Goal: Information Seeking & Learning: Learn about a topic

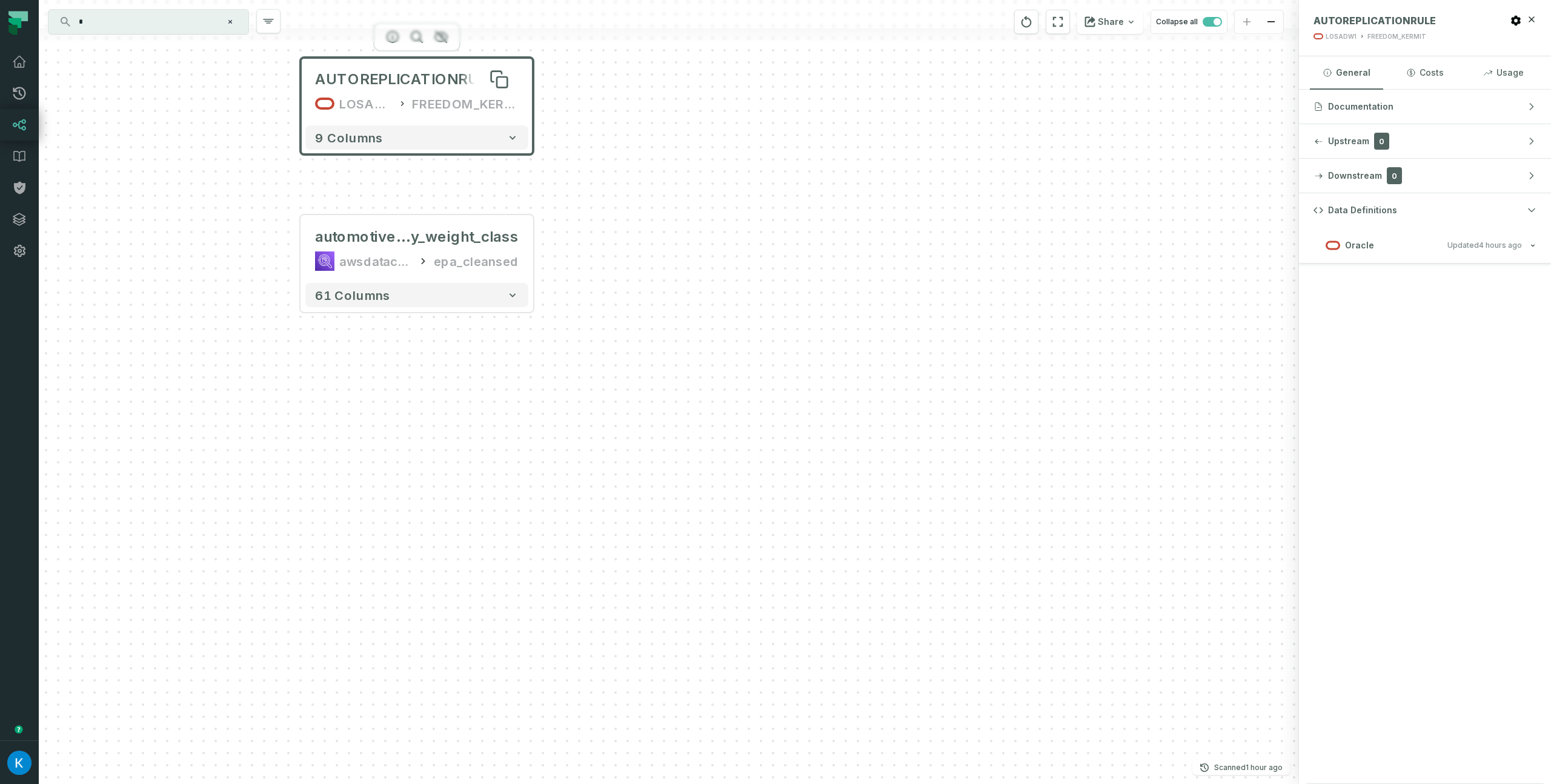
drag, startPoint x: 0, startPoint y: 0, endPoint x: 412, endPoint y: 85, distance: 420.7
click at [412, 85] on span "AUTOREPLICATIONRULE" at bounding box center [405, 79] width 180 height 19
click at [1414, 260] on h3 "Oracle Updated [DATE] 9:02:04 AM" at bounding box center [1425, 245] width 252 height 36
click at [1417, 248] on button "Oracle Updated [DATE] 9:02:04 AM" at bounding box center [1425, 245] width 223 height 16
click at [1493, 246] on relative-time "[DATE] 9:02:04 AM" at bounding box center [1501, 245] width 43 height 9
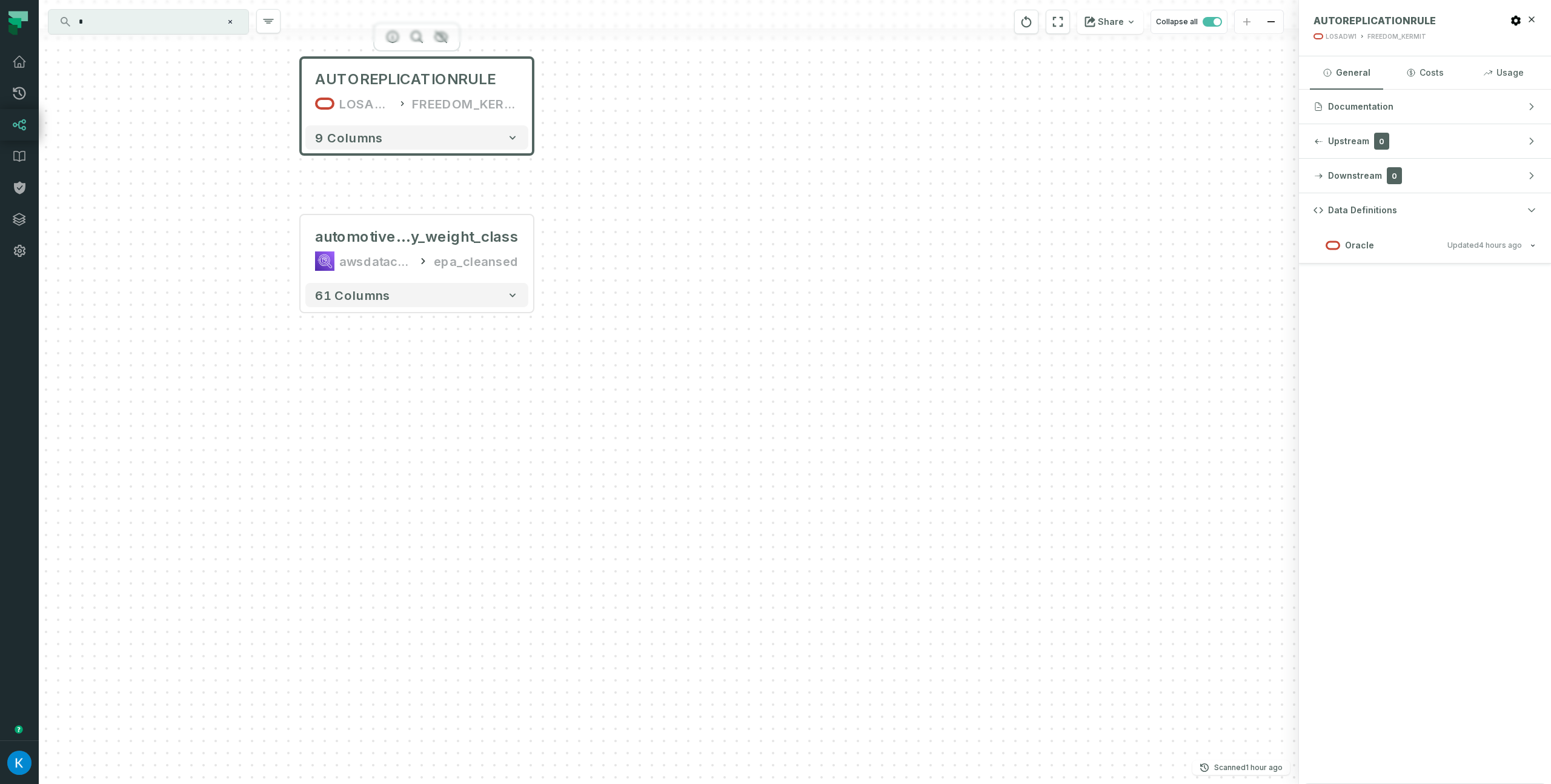
click at [1510, 243] on relative-time "[DATE] 9:02:04 AM" at bounding box center [1501, 245] width 43 height 9
click at [1510, 243] on relative-time "8/27/2025, 9:02:04 AM" at bounding box center [1501, 245] width 43 height 9
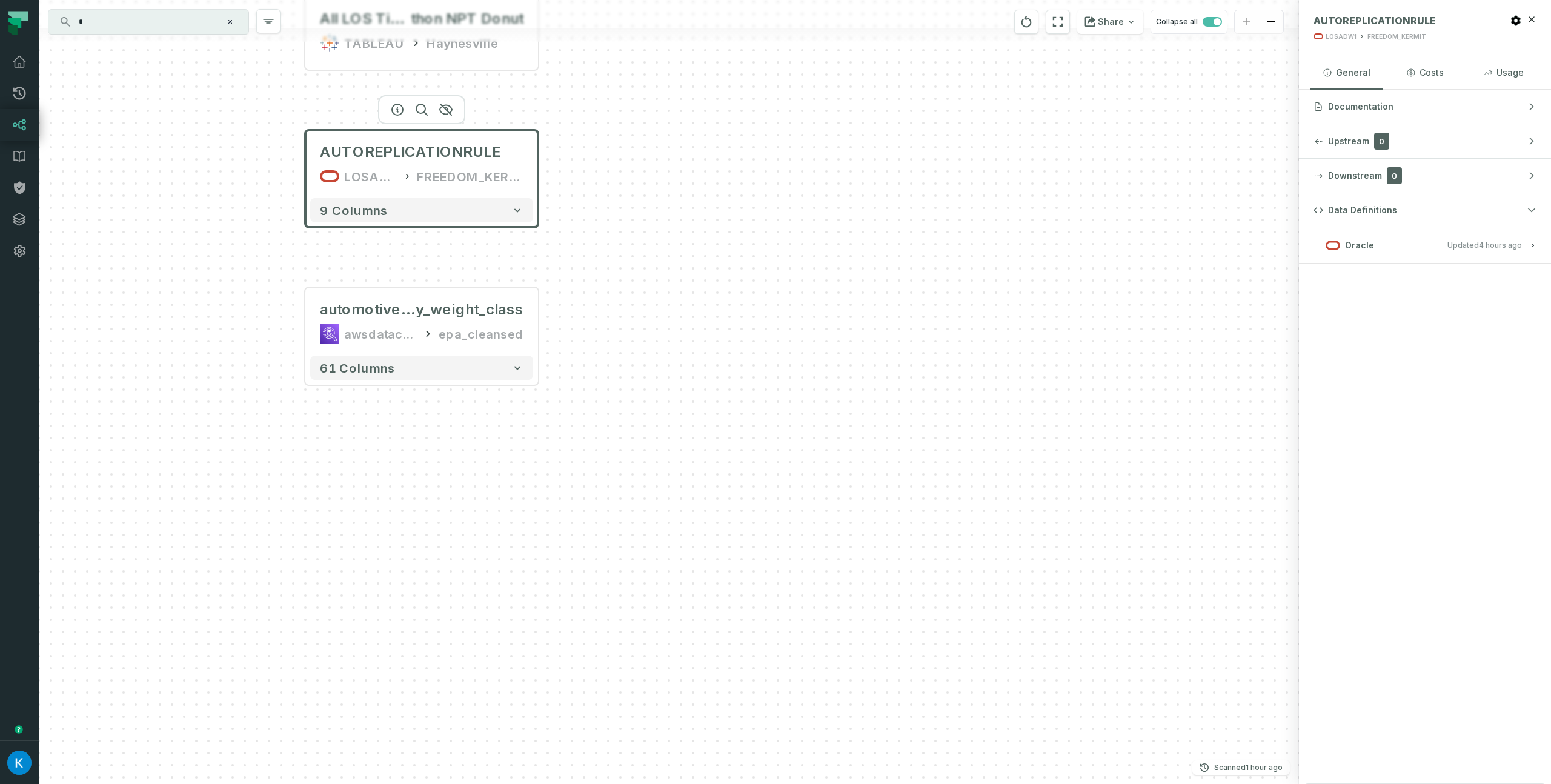
drag, startPoint x: 921, startPoint y: 185, endPoint x: 938, endPoint y: 352, distance: 167.9
click at [938, 352] on div "+ alarm_history_raw awsdatacatalog lpi_raw_db + 12 columns All Parties Total Ti…" at bounding box center [668, 392] width 1260 height 784
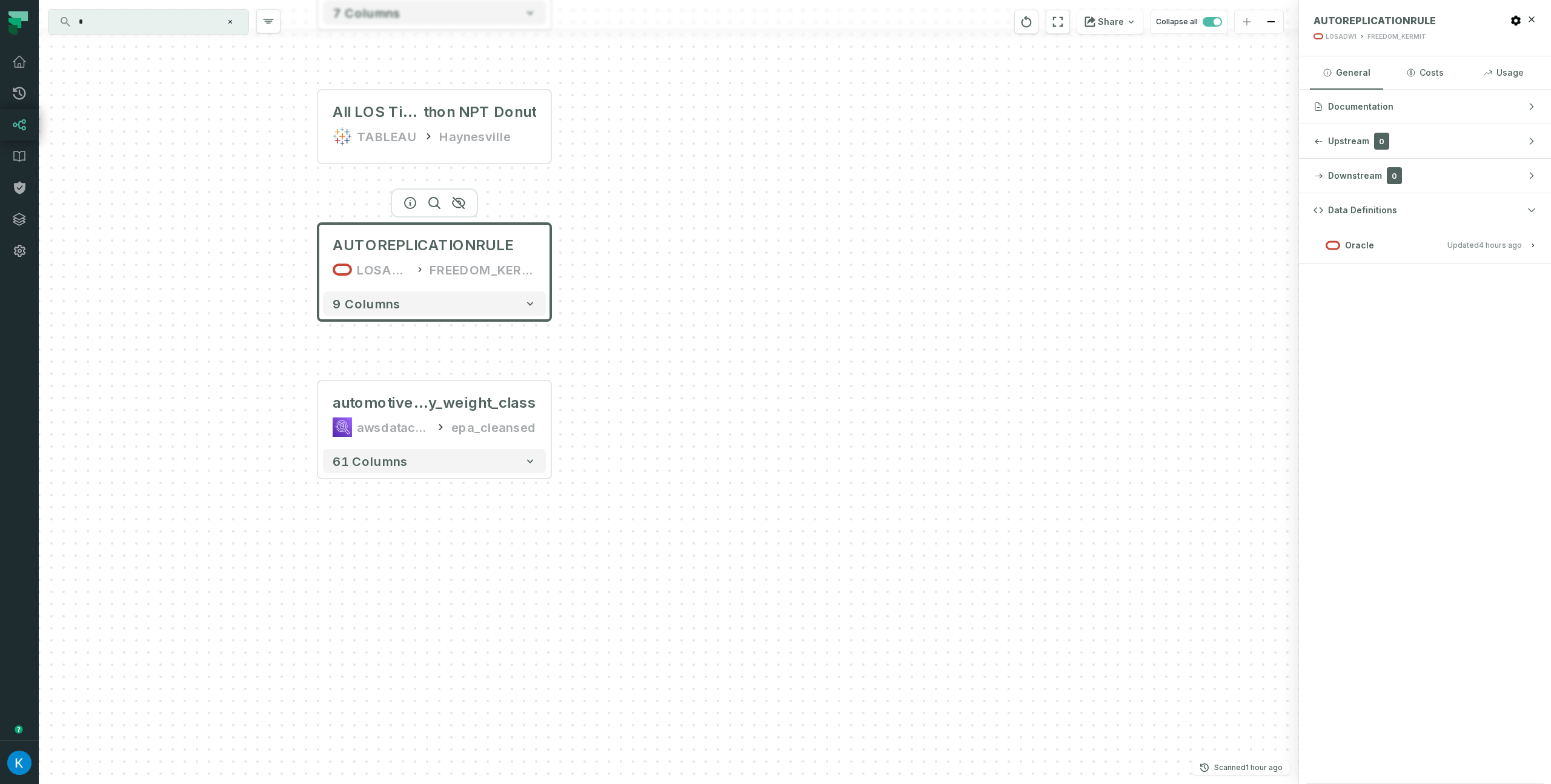
click at [128, 19] on input "*" at bounding box center [147, 22] width 151 height 19
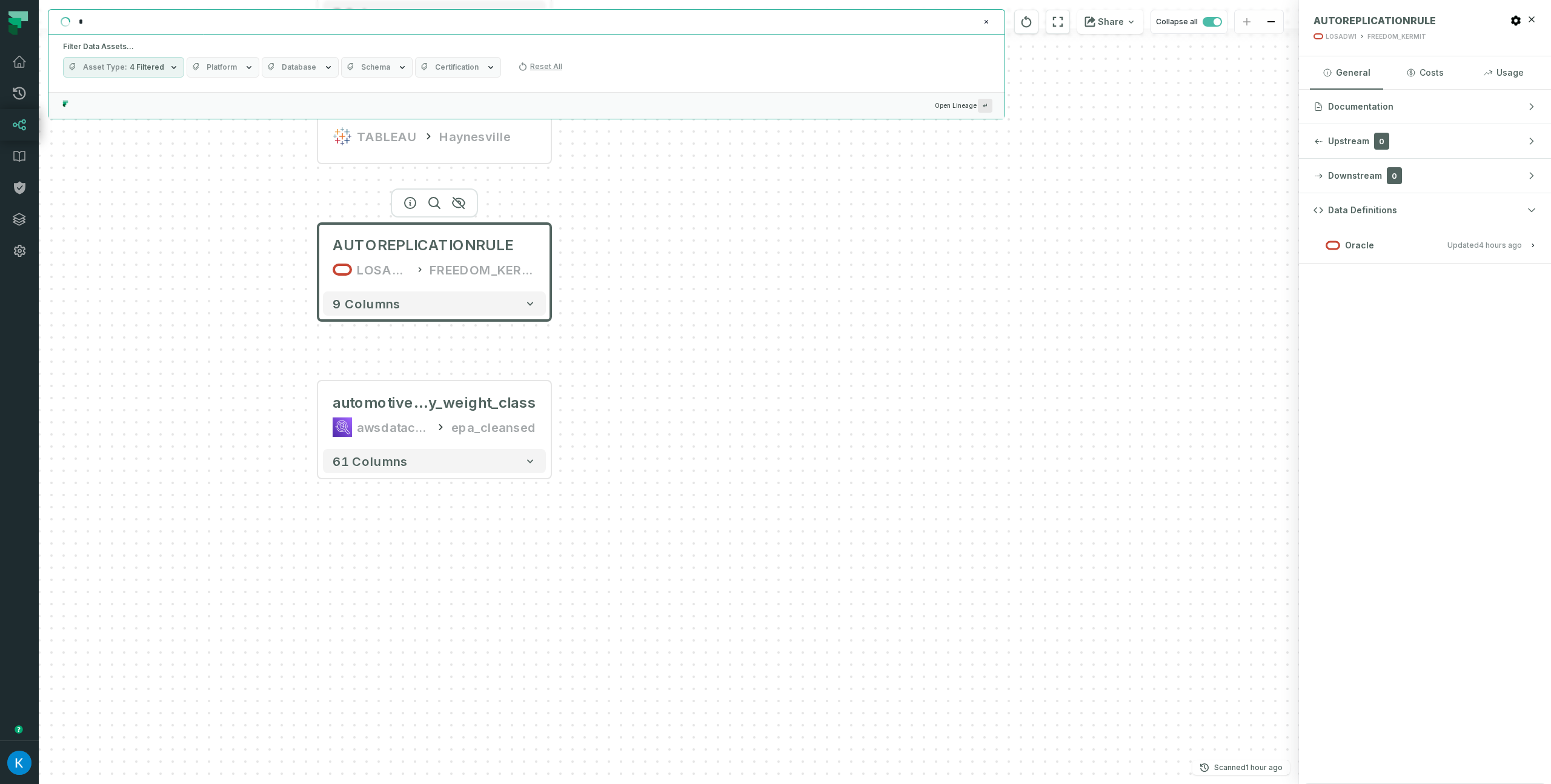
drag, startPoint x: 152, startPoint y: 27, endPoint x: 24, endPoint y: 18, distance: 128.3
click at [24, 16] on body "Merge Requests Dashboard Lineage Data Catalog Policies Integrations Settings Ko…" at bounding box center [775, 392] width 1551 height 784
paste input "**********"
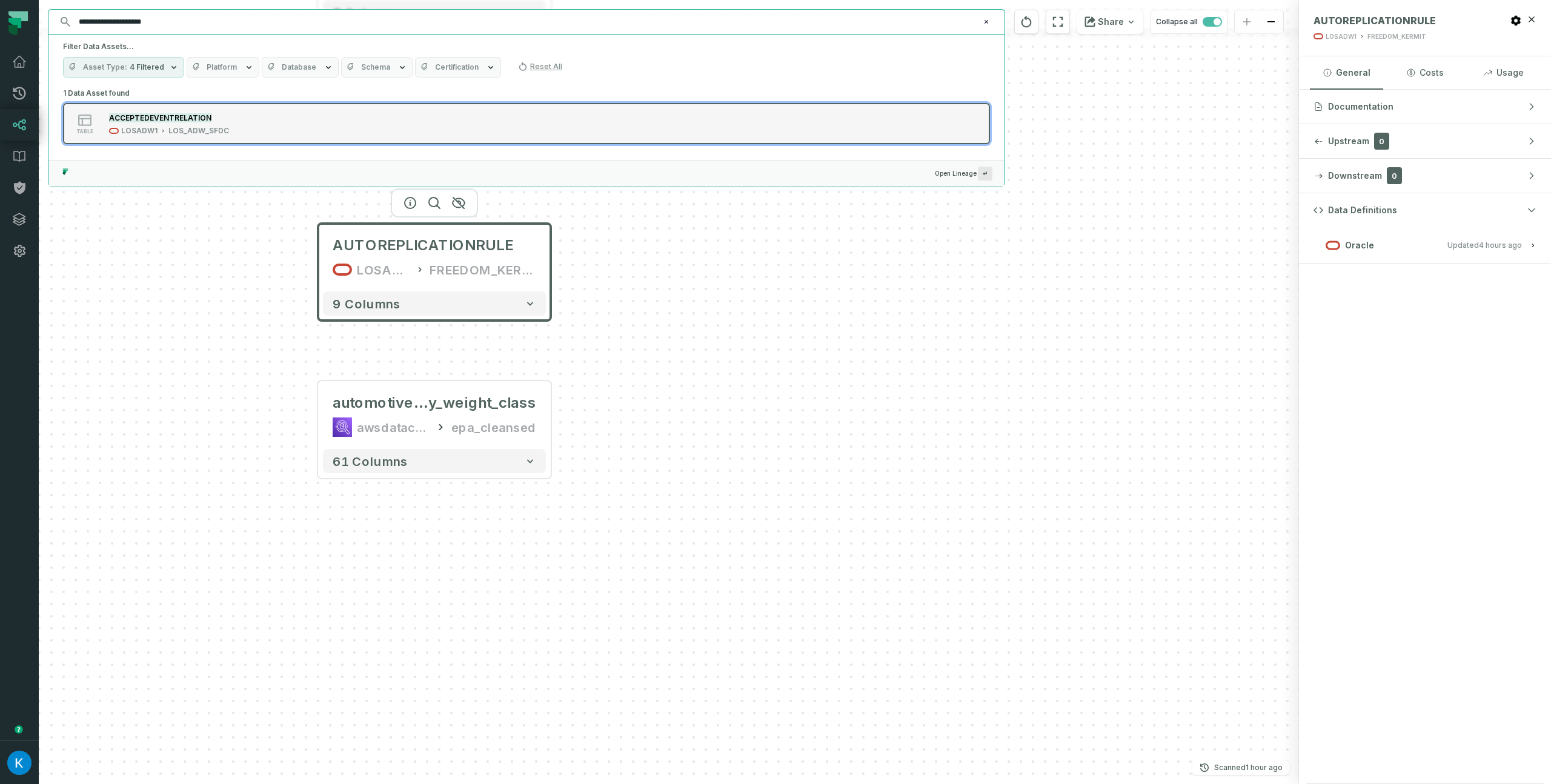
type input "**********"
click at [176, 126] on div "LOS_ADW_SFDC" at bounding box center [199, 131] width 61 height 10
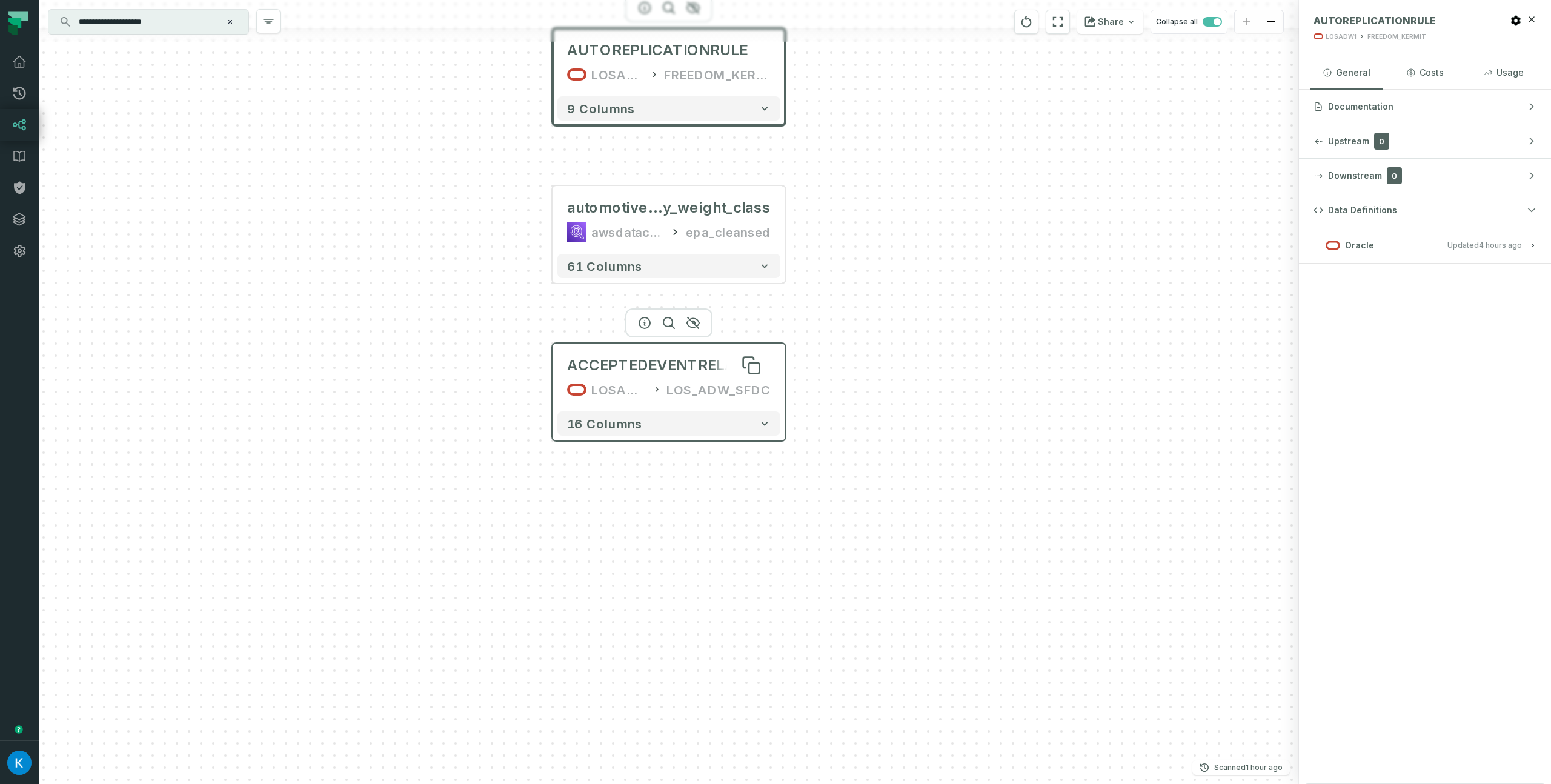
click at [697, 356] on div "ACCEPTEDEVENTRELATION" at bounding box center [669, 365] width 203 height 19
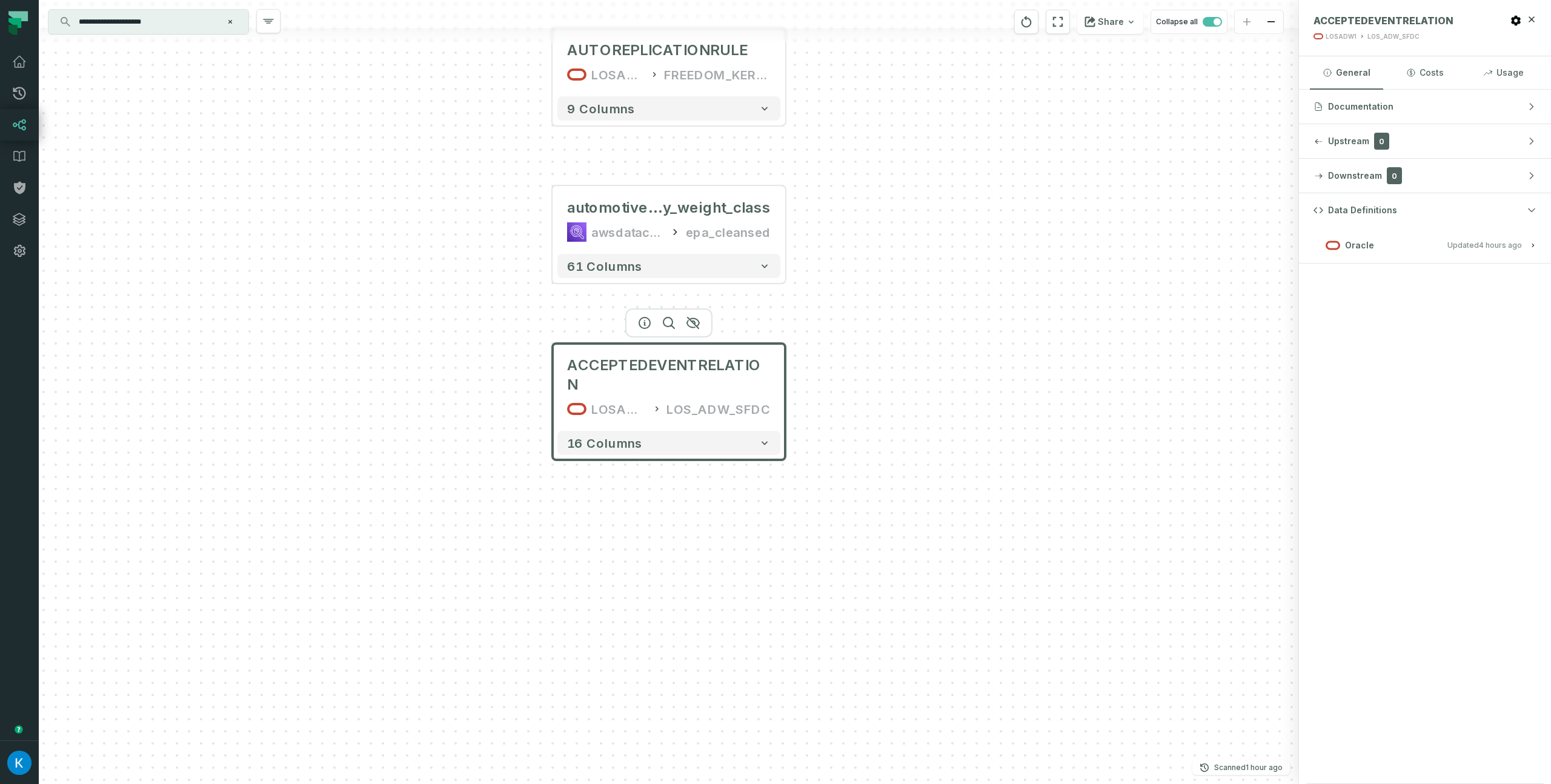
click at [1424, 237] on button "Oracle Updated [DATE] 9:02:04 AM" at bounding box center [1425, 245] width 223 height 16
click at [1409, 246] on button "Oracle Updated [DATE] 9:02:04 AM" at bounding box center [1425, 245] width 223 height 16
click at [1435, 244] on button "Oracle Updated [DATE] 9:02:04 AM" at bounding box center [1425, 245] width 223 height 16
click at [1470, 246] on span "Updated 8/27/2025, 9:02:04 AM" at bounding box center [1484, 245] width 74 height 9
click at [1504, 246] on relative-time "[DATE] 9:02:04 AM" at bounding box center [1501, 245] width 43 height 9
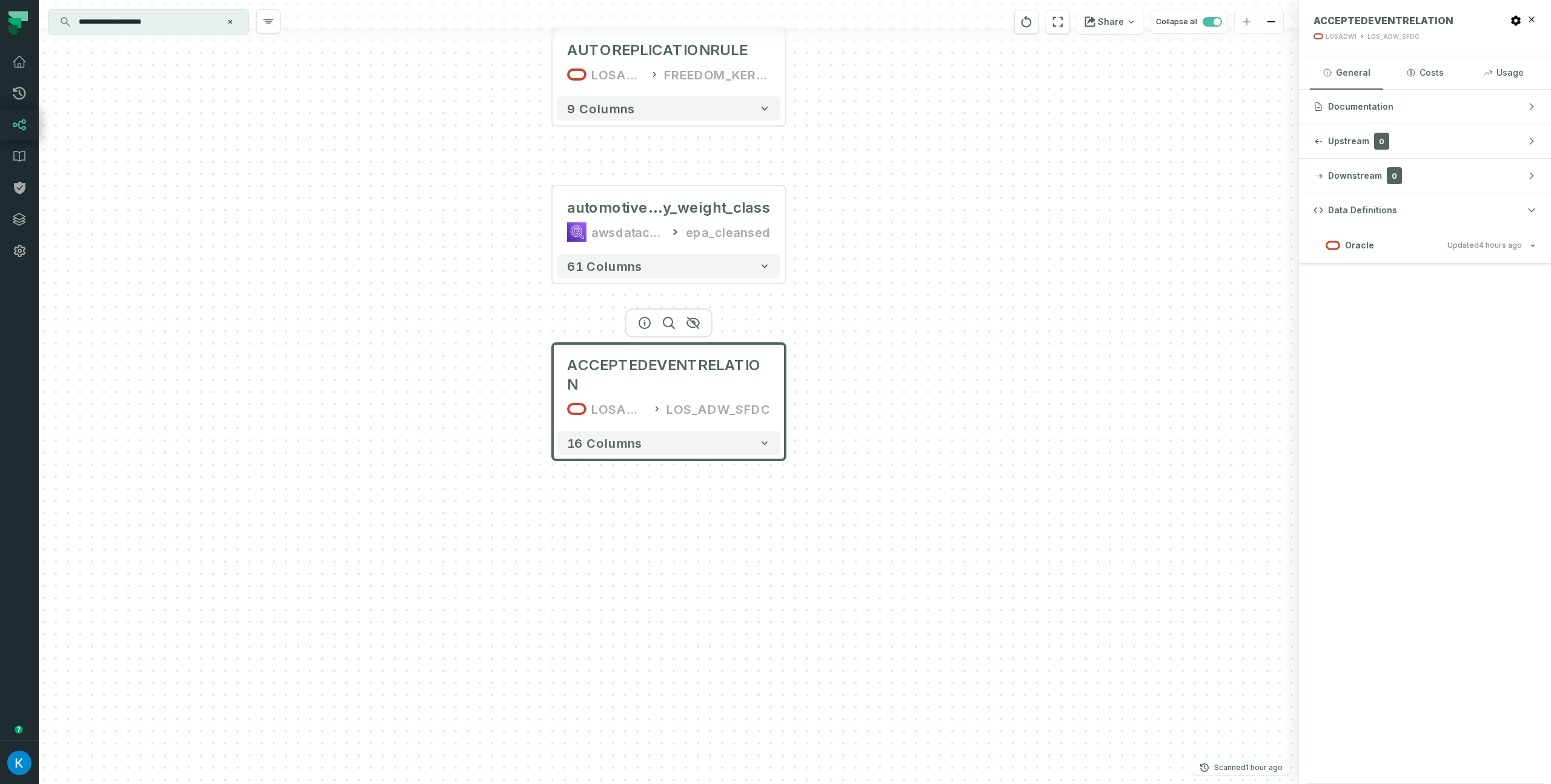
click at [1524, 243] on button "Oracle Updated [DATE] 9:02:04 AM" at bounding box center [1425, 245] width 223 height 16
click at [1452, 247] on span "Updated 8/27/2025, 9:02:04 AM" at bounding box center [1484, 245] width 74 height 9
click at [1482, 246] on relative-time "[DATE] 9:02:04 AM" at bounding box center [1501, 245] width 43 height 9
click at [1484, 246] on relative-time "[DATE] 9:02:04 AM" at bounding box center [1501, 245] width 43 height 9
click at [1488, 246] on relative-time "[DATE] 9:02:04 AM" at bounding box center [1501, 245] width 43 height 9
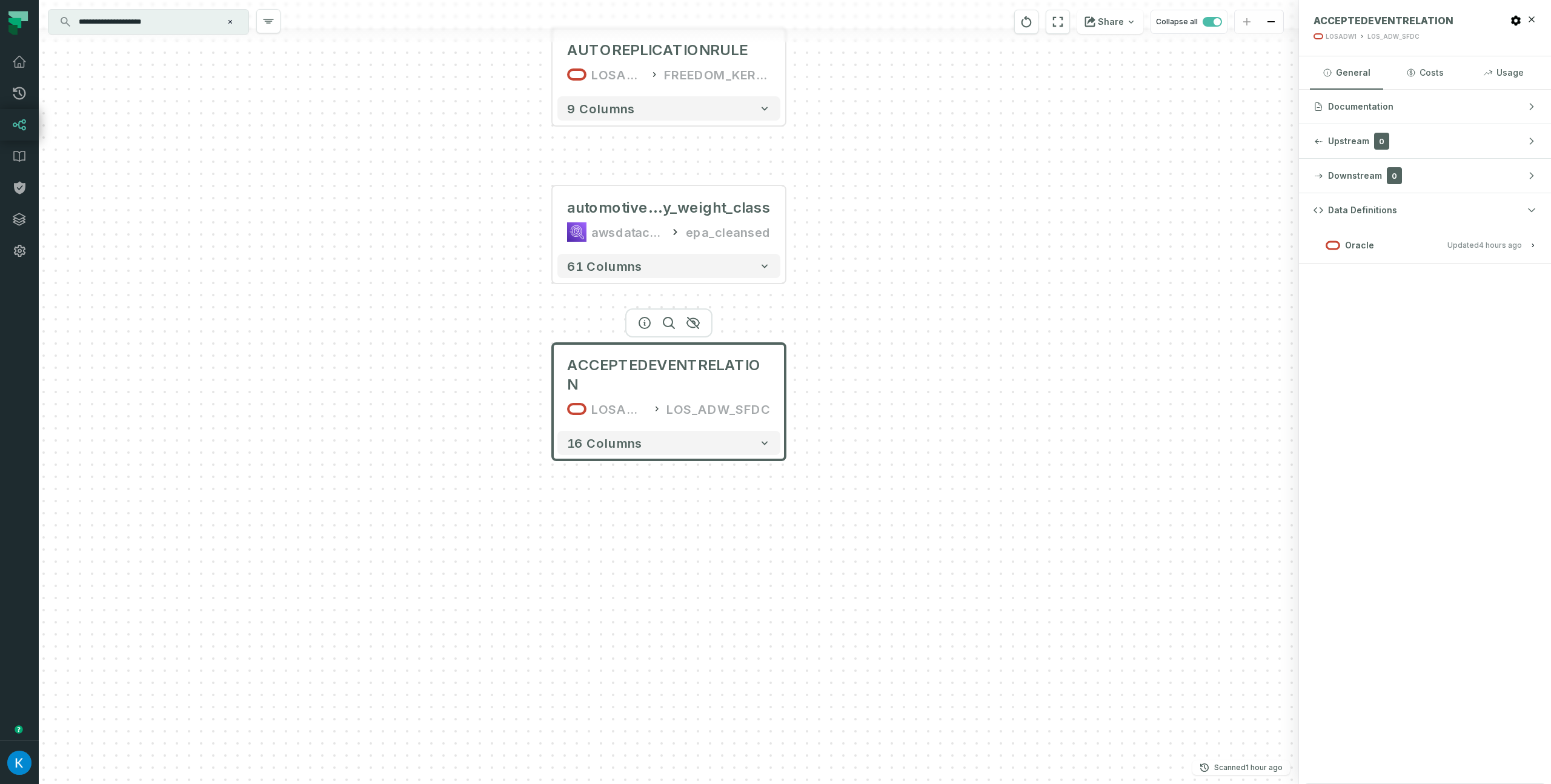
click at [1491, 245] on relative-time "[DATE] 9:02:04 AM" at bounding box center [1501, 245] width 43 height 9
click at [1495, 246] on relative-time "[DATE] 9:02:04 AM" at bounding box center [1501, 245] width 43 height 9
click at [1481, 243] on relative-time "[DATE] 9:02:04 AM" at bounding box center [1501, 245] width 43 height 9
click at [1494, 247] on relative-time "[DATE] 9:02:04 AM" at bounding box center [1501, 245] width 43 height 9
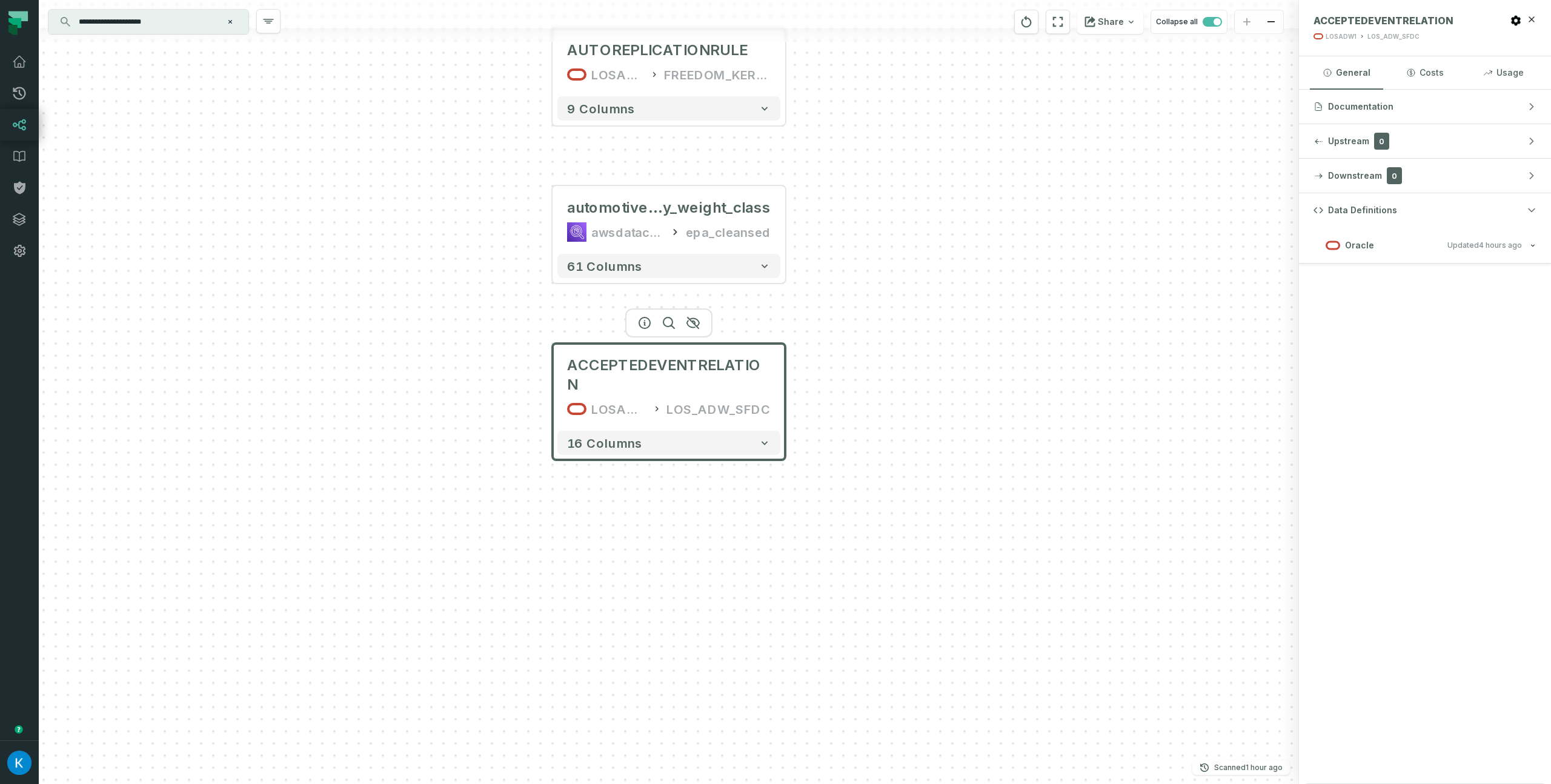
click at [1532, 13] on header "ACCEPTEDEVENTRELATION LOSADW1 LOS_ADW_SFDC" at bounding box center [1425, 28] width 252 height 56
click at [1533, 16] on icon "button" at bounding box center [1531, 19] width 10 height 10
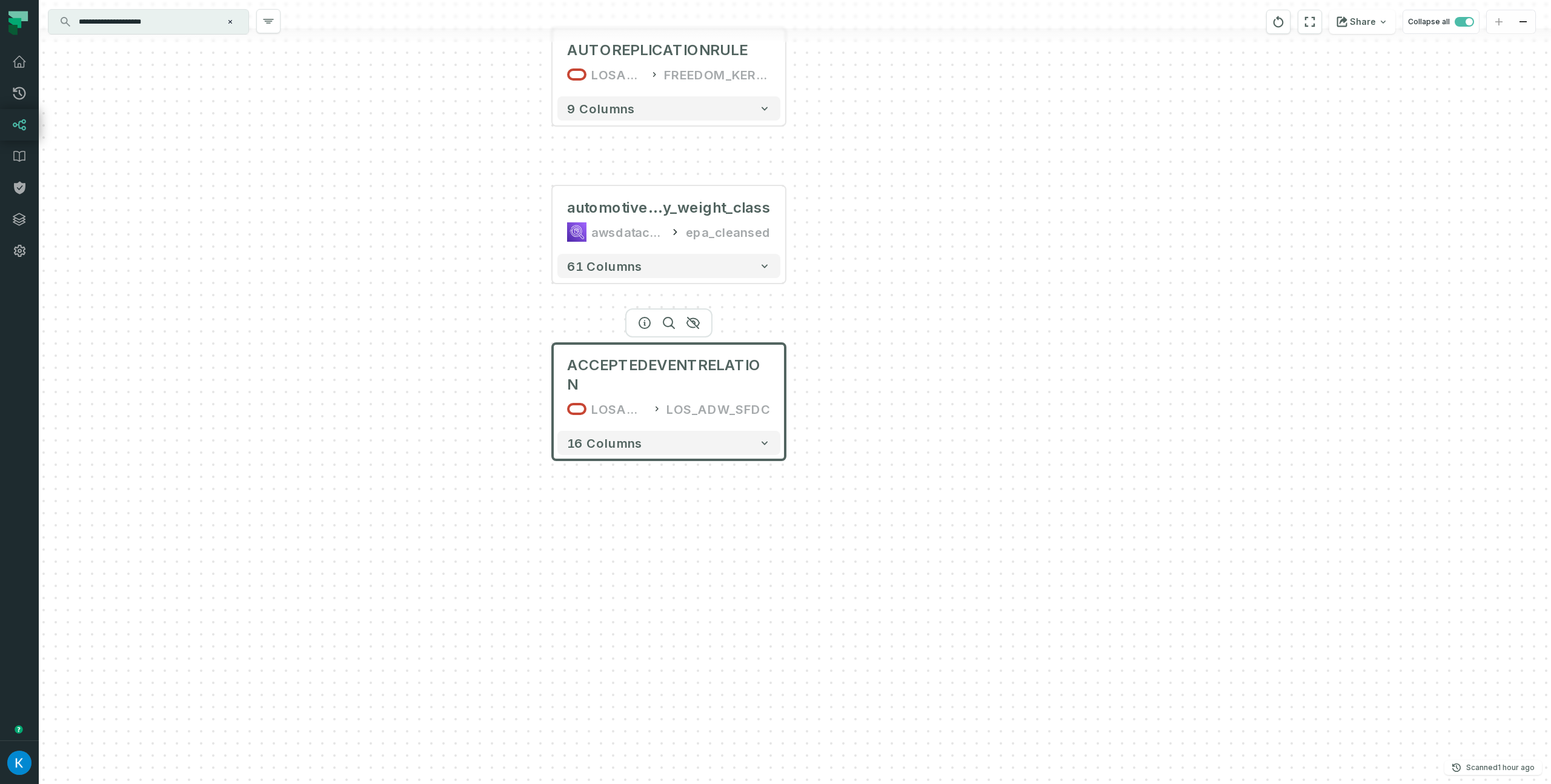
click at [684, 399] on div "LOS_ADW_SFDC" at bounding box center [719, 409] width 104 height 19
click at [646, 170] on icon "button" at bounding box center [645, 165] width 15 height 15
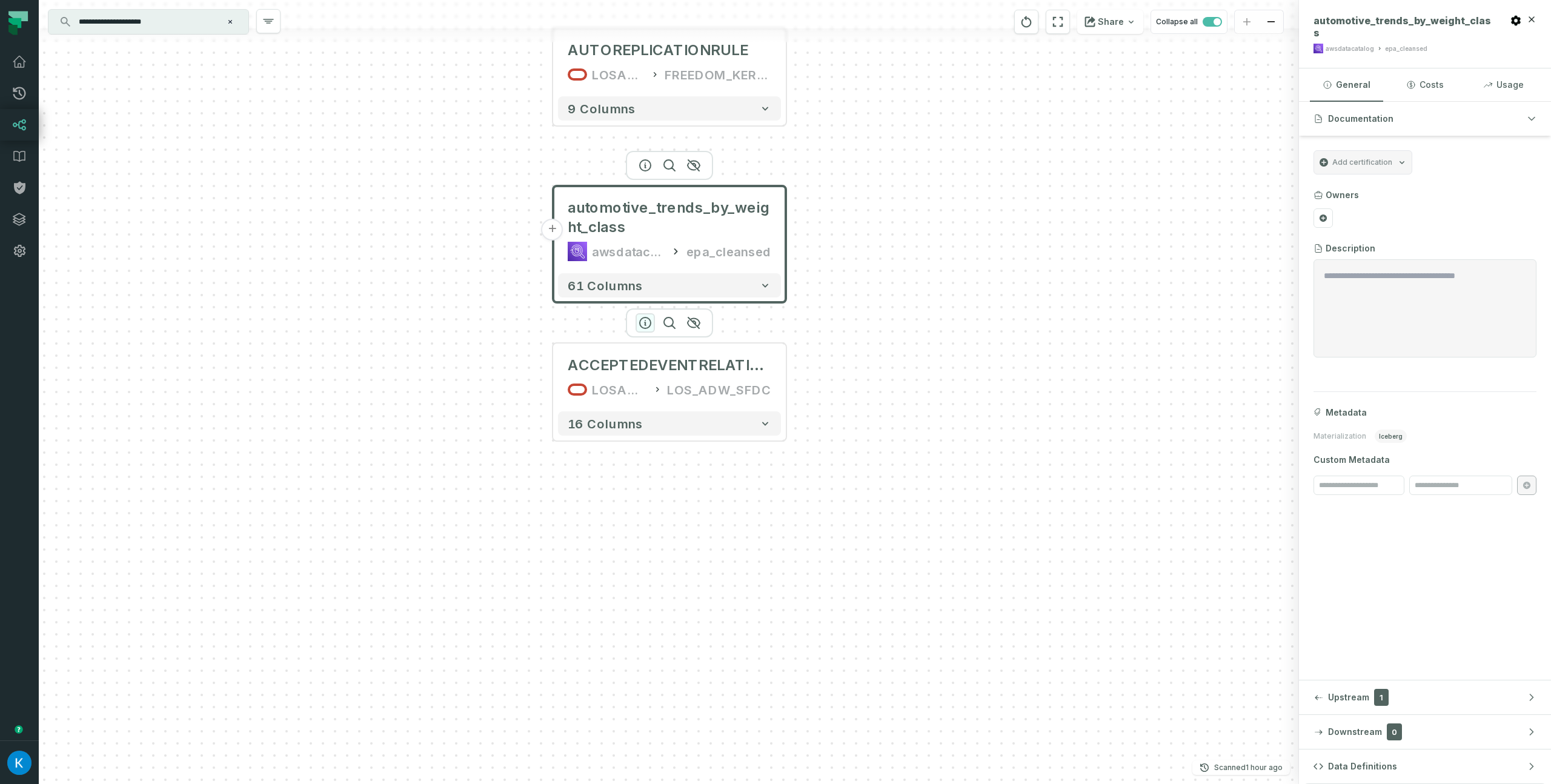
click at [647, 321] on icon "button" at bounding box center [645, 323] width 15 height 15
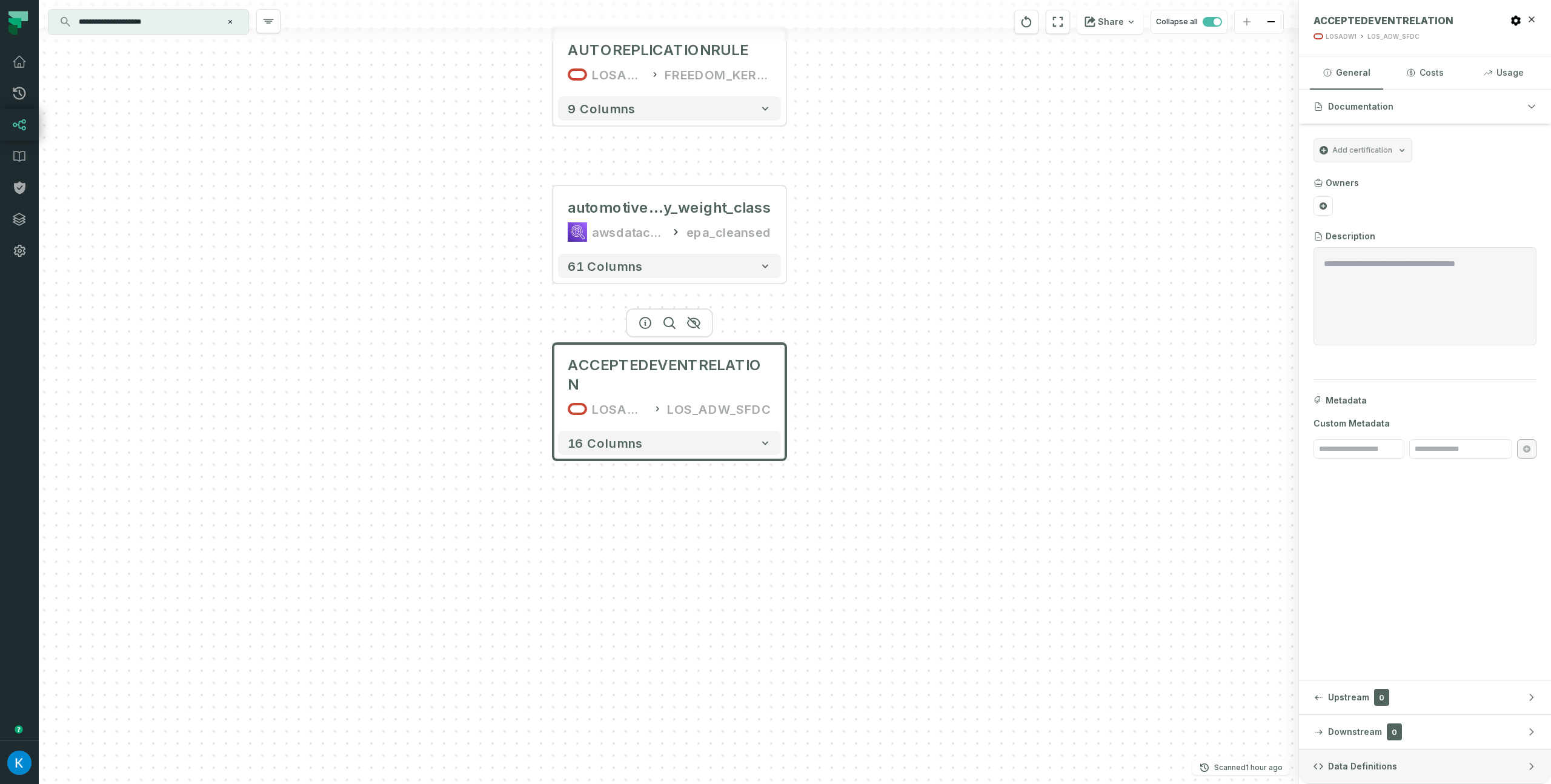
click at [1403, 774] on button "Data Definitions" at bounding box center [1425, 766] width 252 height 34
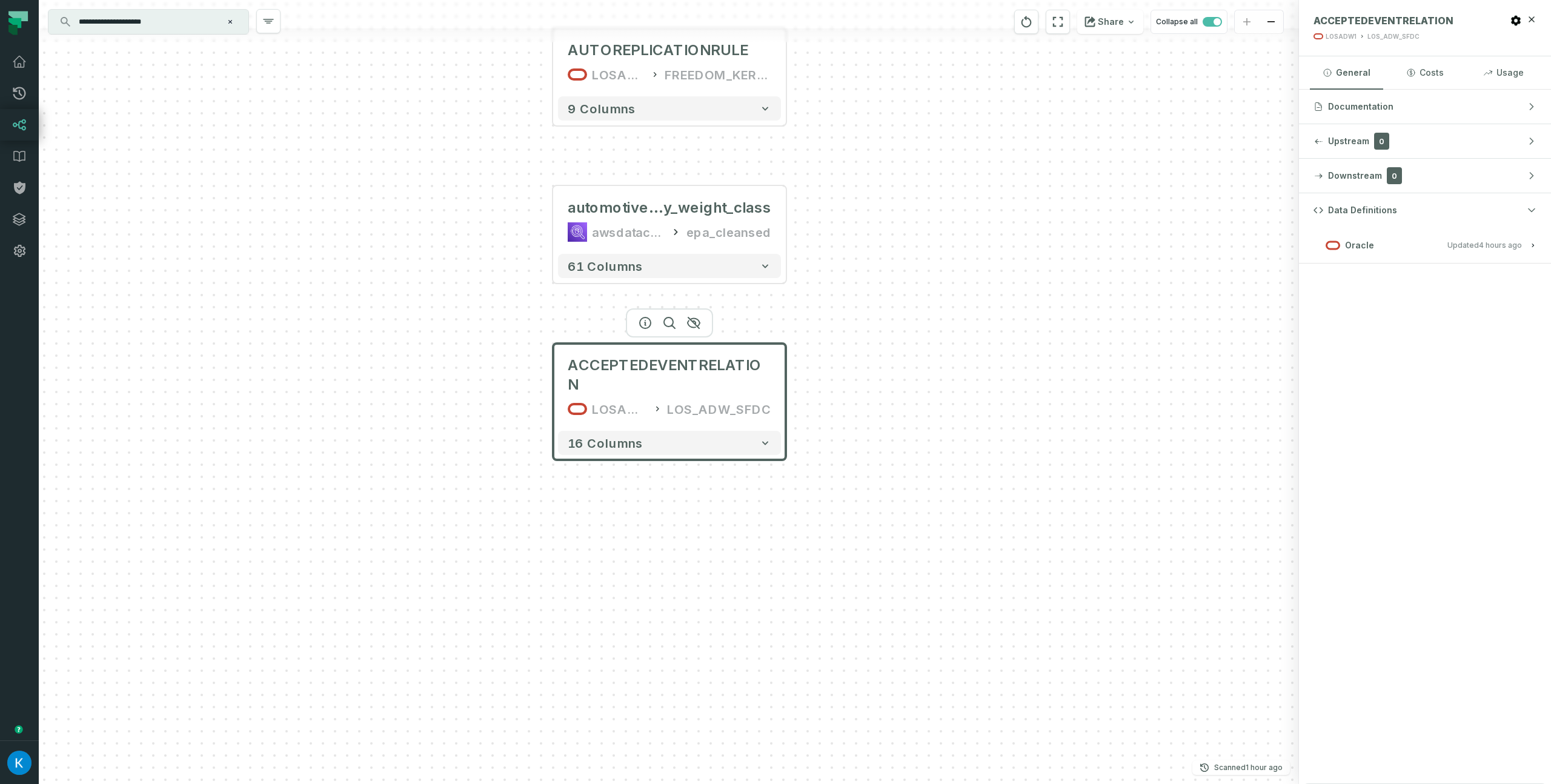
click at [1510, 248] on relative-time "[DATE] 9:02:04 AM" at bounding box center [1501, 245] width 43 height 9
drag, startPoint x: 1509, startPoint y: 263, endPoint x: 1497, endPoint y: 296, distance: 35.1
click at [1497, 296] on div "Data Definitions Oracle Updated 8/27/2025, 9:02:04 AM" at bounding box center [1425, 489] width 252 height 590
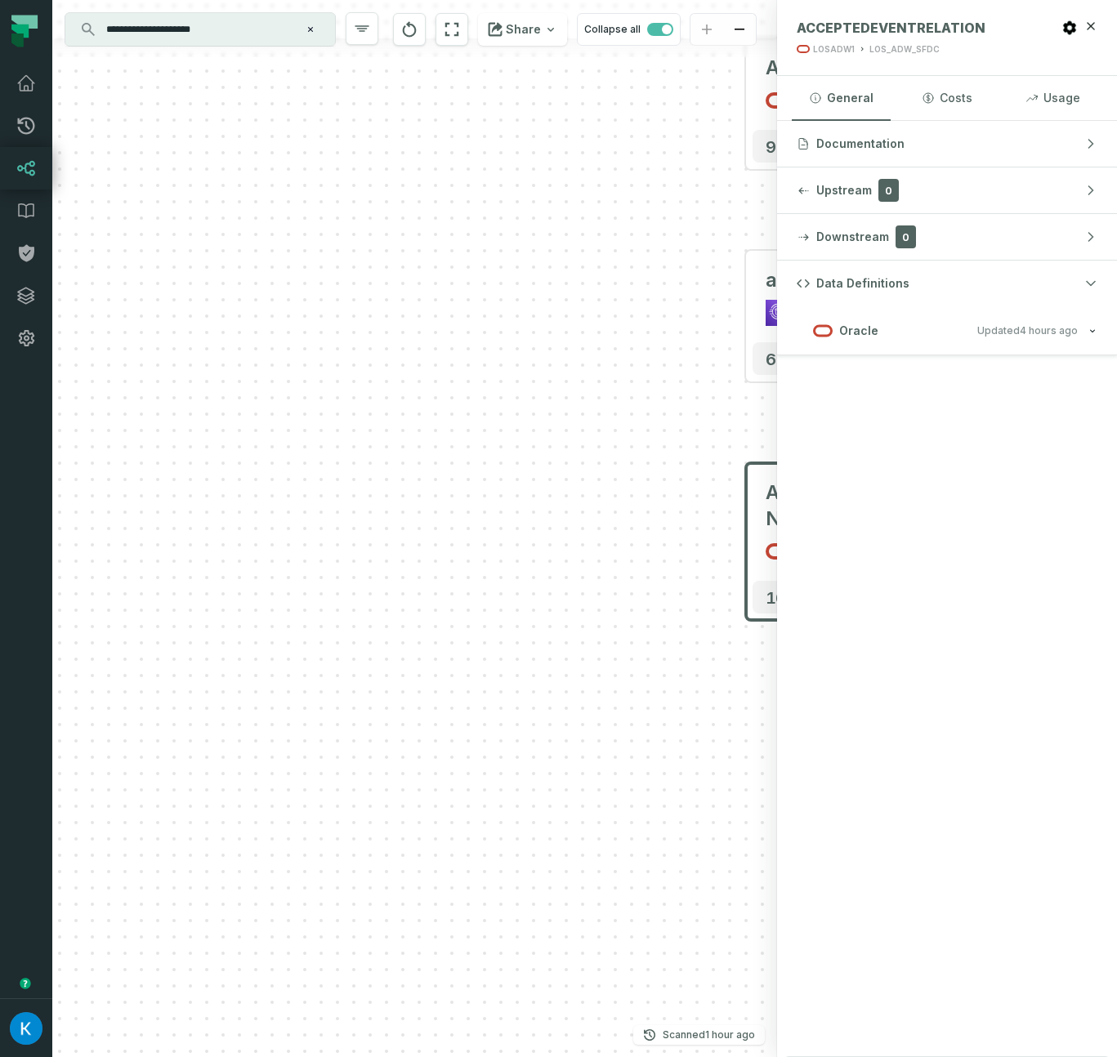
click at [1066, 344] on h3 "Oracle Updated [DATE] 9:02:04 AM" at bounding box center [947, 330] width 340 height 49
click at [1070, 341] on button "Oracle Updated [DATE] 9:02:04 AM" at bounding box center [946, 330] width 301 height 22
click at [1078, 337] on button "Oracle Updated [DATE] 9:02:04 AM" at bounding box center [946, 330] width 301 height 22
click at [1080, 336] on button "Oracle Updated [DATE] 9:02:04 AM" at bounding box center [946, 330] width 301 height 22
click at [1080, 335] on button "Oracle Updated [DATE] 9:02:04 AM" at bounding box center [946, 330] width 301 height 22
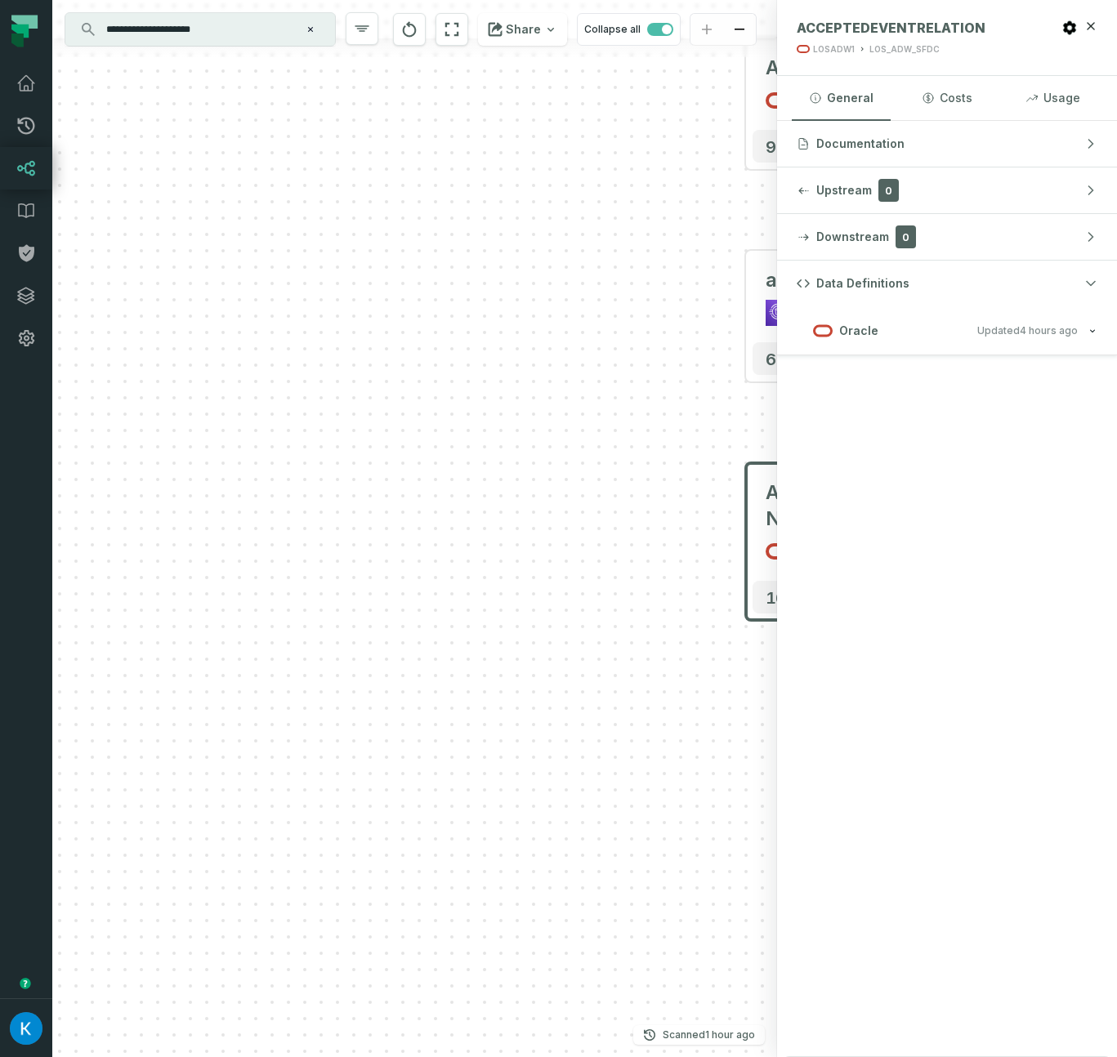
click at [1080, 335] on button "Oracle Updated [DATE] 9:02:04 AM" at bounding box center [946, 330] width 301 height 22
click at [1081, 332] on button "Oracle Updated [DATE] 9:02:04 AM" at bounding box center [946, 330] width 301 height 22
click at [1087, 25] on icon "button" at bounding box center [1090, 26] width 13 height 13
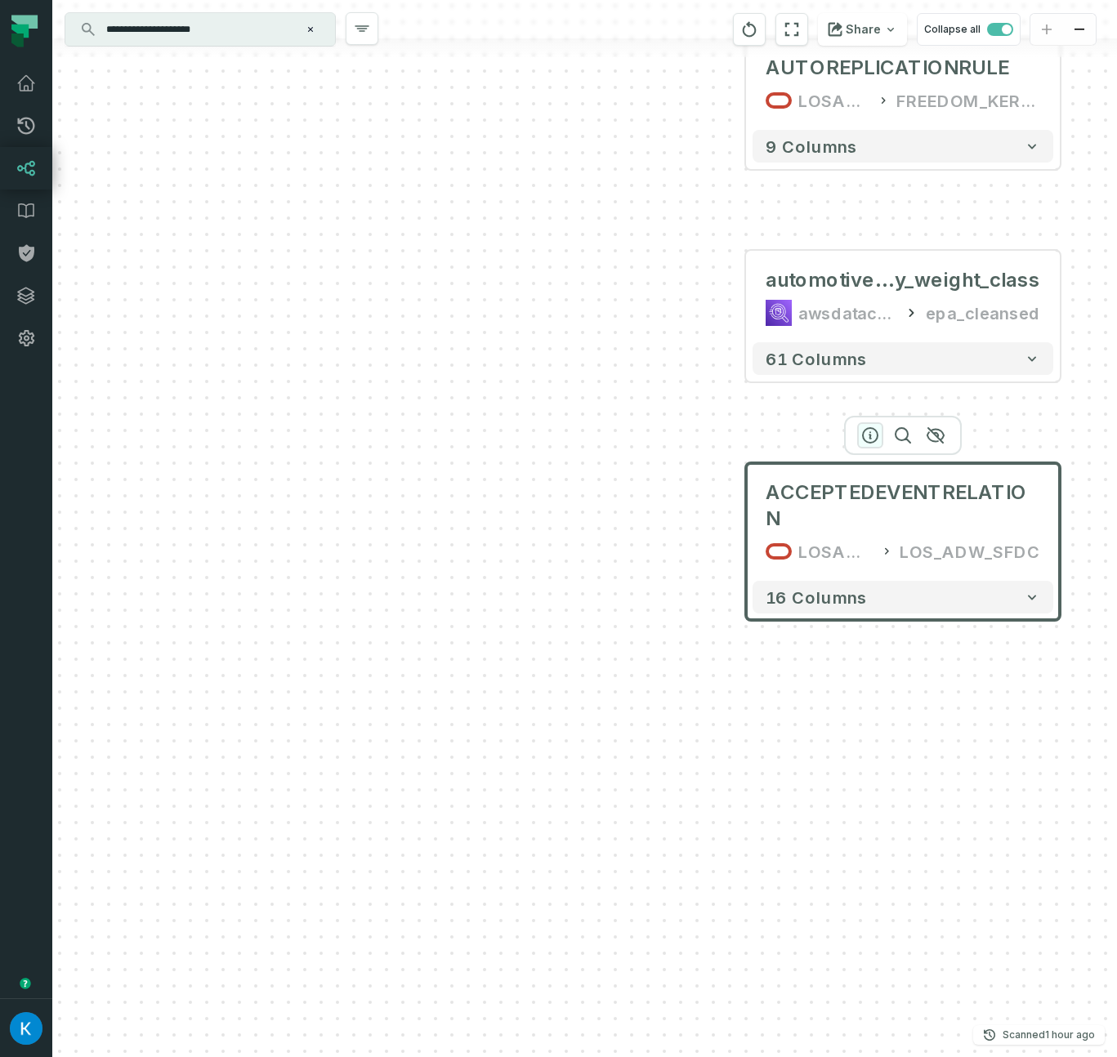
click at [863, 435] on icon "button" at bounding box center [870, 435] width 15 height 15
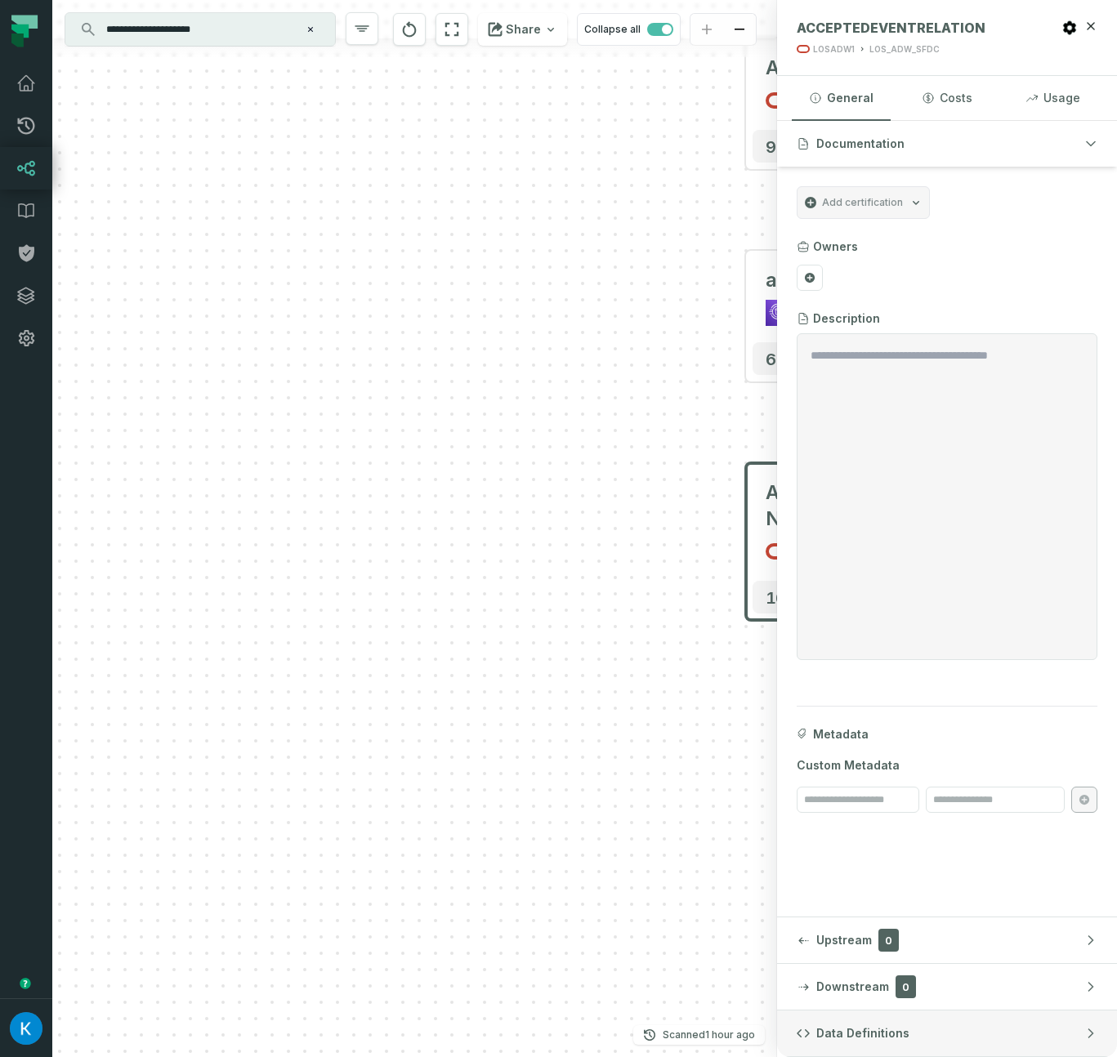
click at [877, 1040] on span "Data Definitions" at bounding box center [862, 1033] width 93 height 16
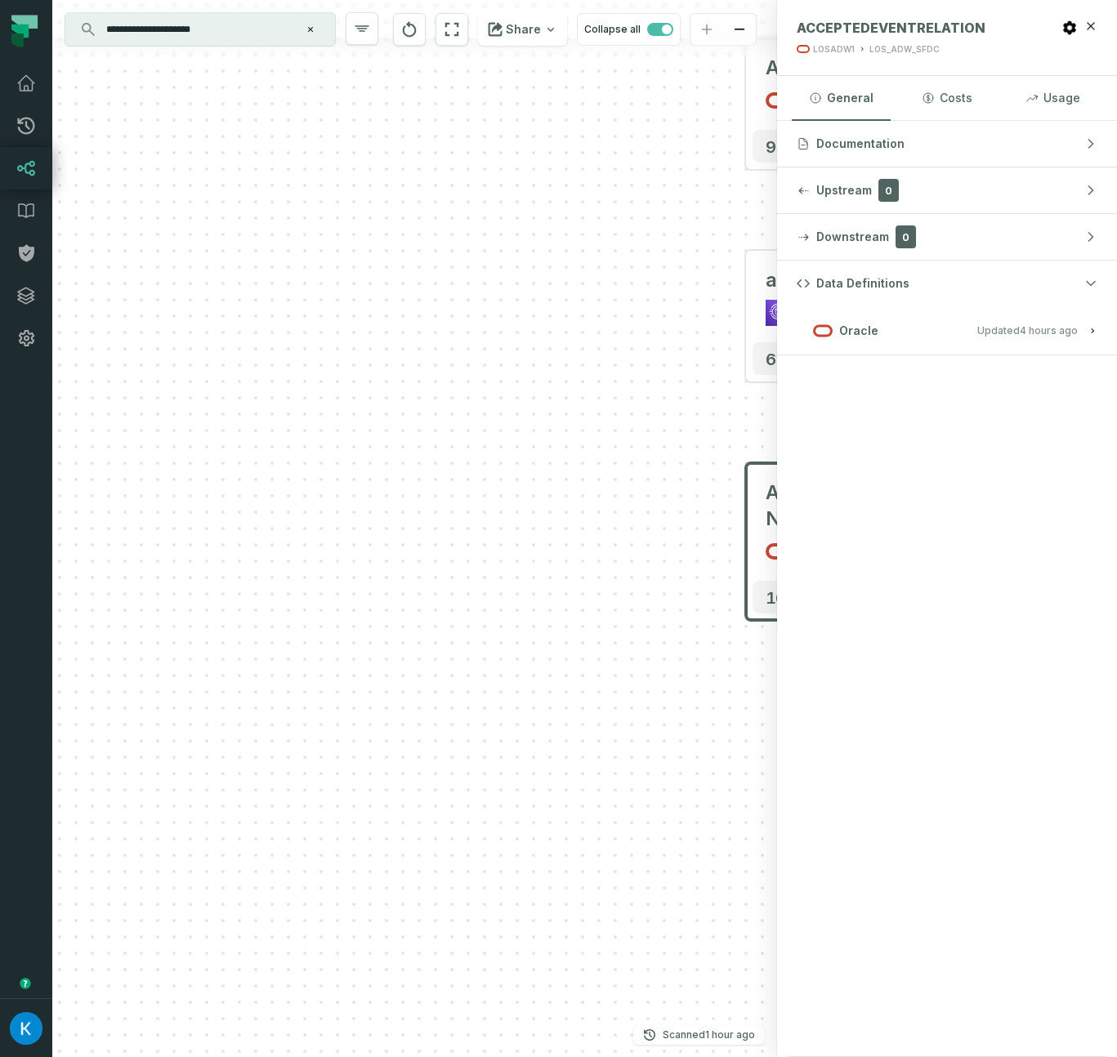
click at [1084, 328] on button "Oracle Updated [DATE] 9:02:04 AM" at bounding box center [946, 330] width 301 height 22
click at [1096, 26] on icon "button" at bounding box center [1090, 26] width 13 height 13
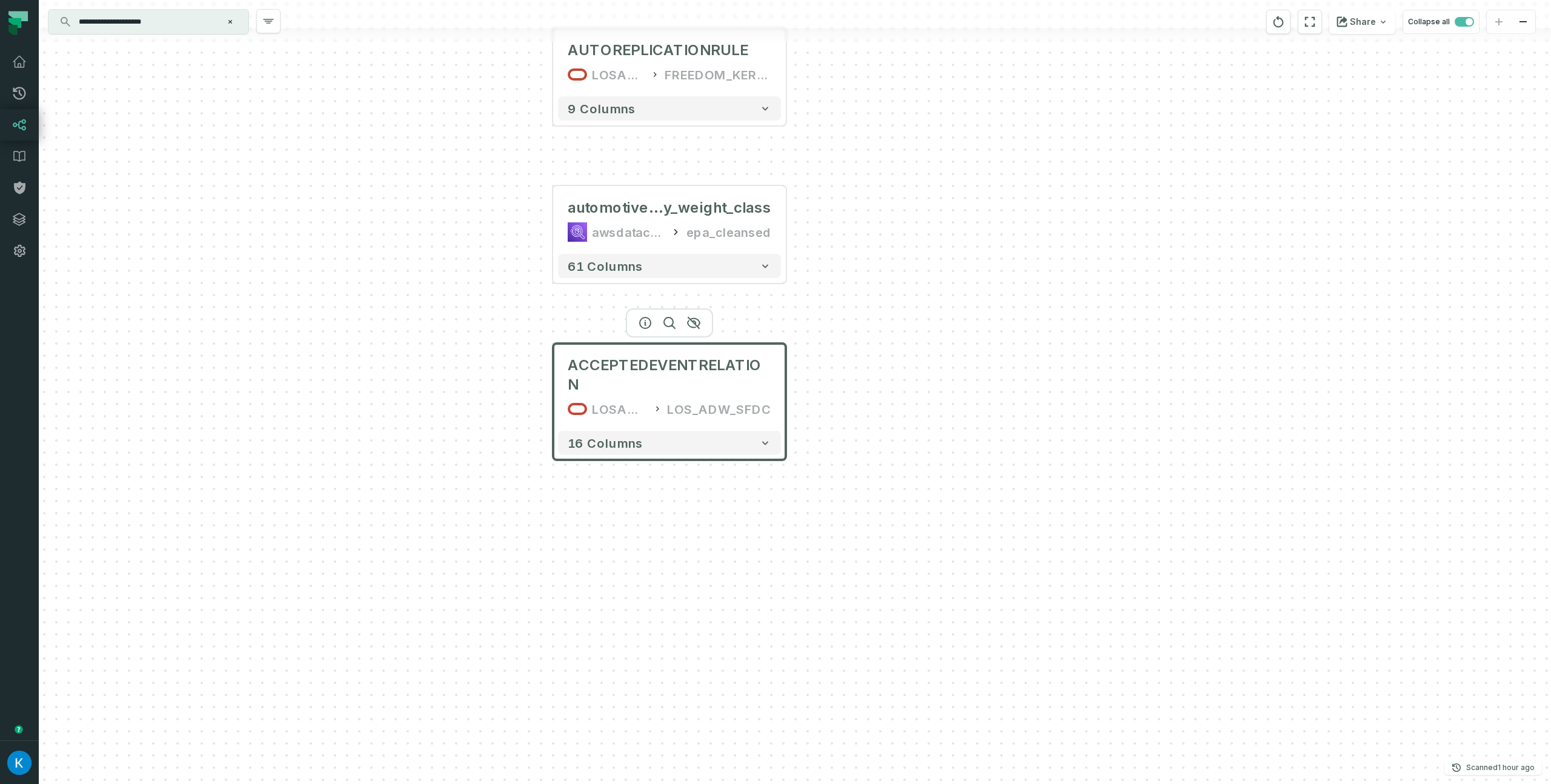
click at [702, 399] on div "LOS_ADW_SFDC" at bounding box center [719, 409] width 104 height 19
click at [646, 324] on icon "button" at bounding box center [645, 323] width 15 height 15
click at [646, 324] on icon "button" at bounding box center [645, 323] width 15 height 15
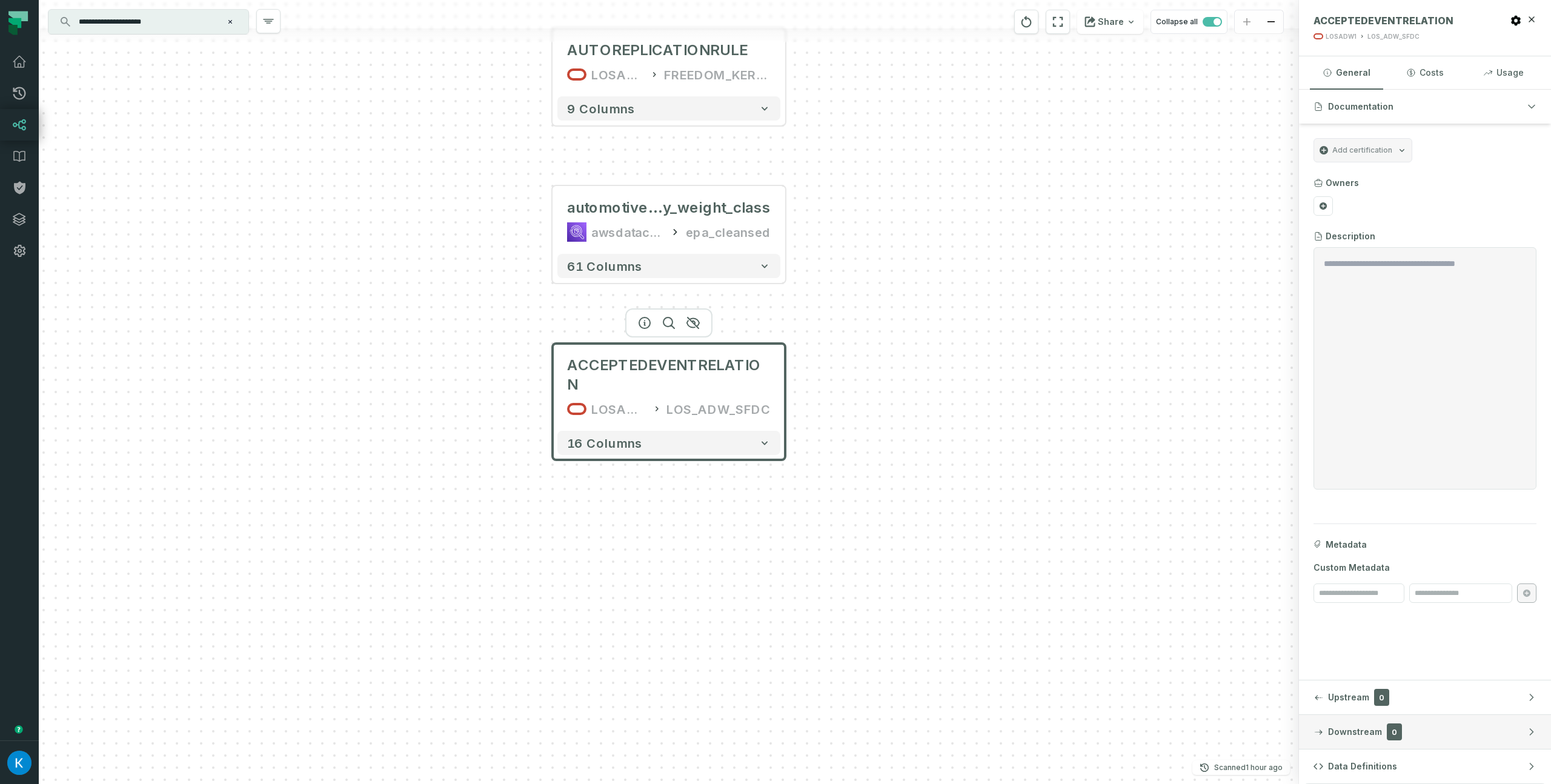
click at [1510, 726] on button "Downstream 0" at bounding box center [1425, 732] width 252 height 34
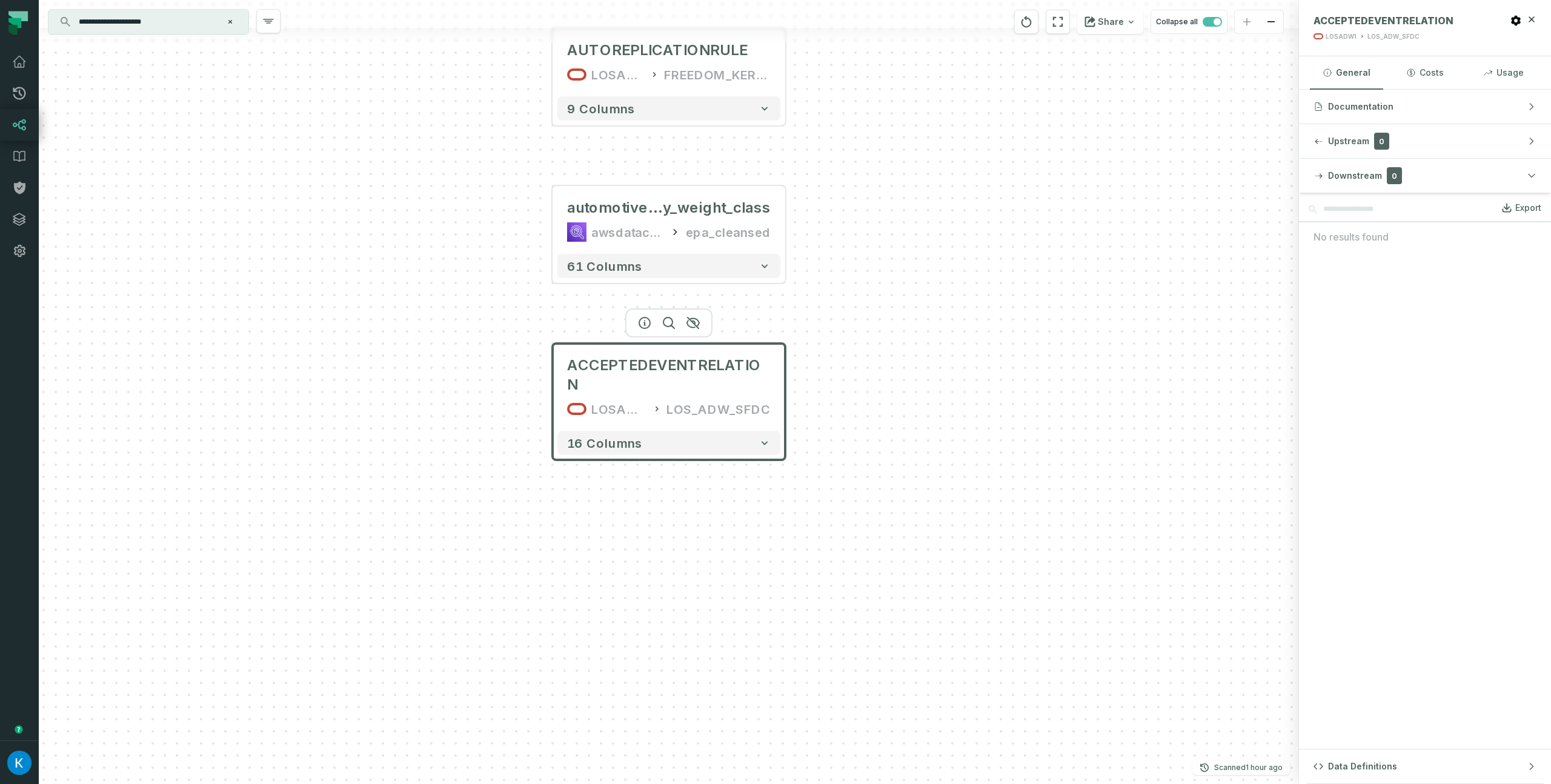
click at [1508, 158] on div "Documentation Upstream 0 Downstream 0 Export No results found Data Definitions" at bounding box center [1425, 437] width 252 height 694
click at [1510, 147] on button "Upstream 0" at bounding box center [1425, 141] width 252 height 34
click at [1432, 88] on button "Costs" at bounding box center [1424, 73] width 73 height 33
click at [1506, 67] on button "Usage" at bounding box center [1504, 73] width 73 height 33
click at [1343, 74] on button "General" at bounding box center [1346, 73] width 73 height 33
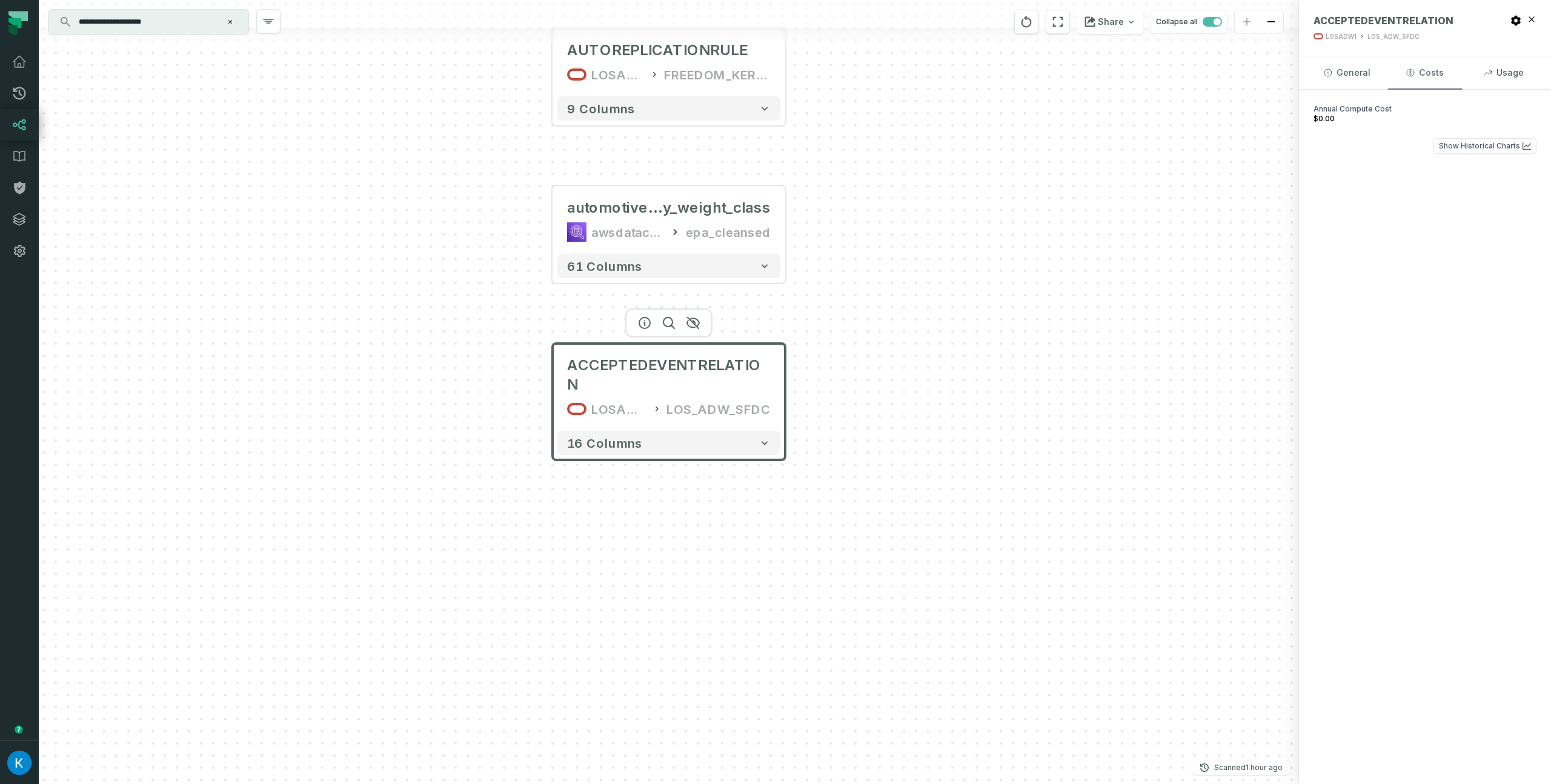
click at [1407, 67] on button "Costs" at bounding box center [1424, 73] width 73 height 33
click at [1511, 21] on icon "button" at bounding box center [1516, 21] width 12 height 12
drag, startPoint x: 1507, startPoint y: 51, endPoint x: 1504, endPoint y: 71, distance: 20.2
click at [1507, 53] on header "ACCEPTEDEVENTRELATION LOSADW1 LOS_ADW_SFDC" at bounding box center [1425, 28] width 252 height 56
click at [1500, 80] on button "Usage" at bounding box center [1504, 73] width 73 height 33
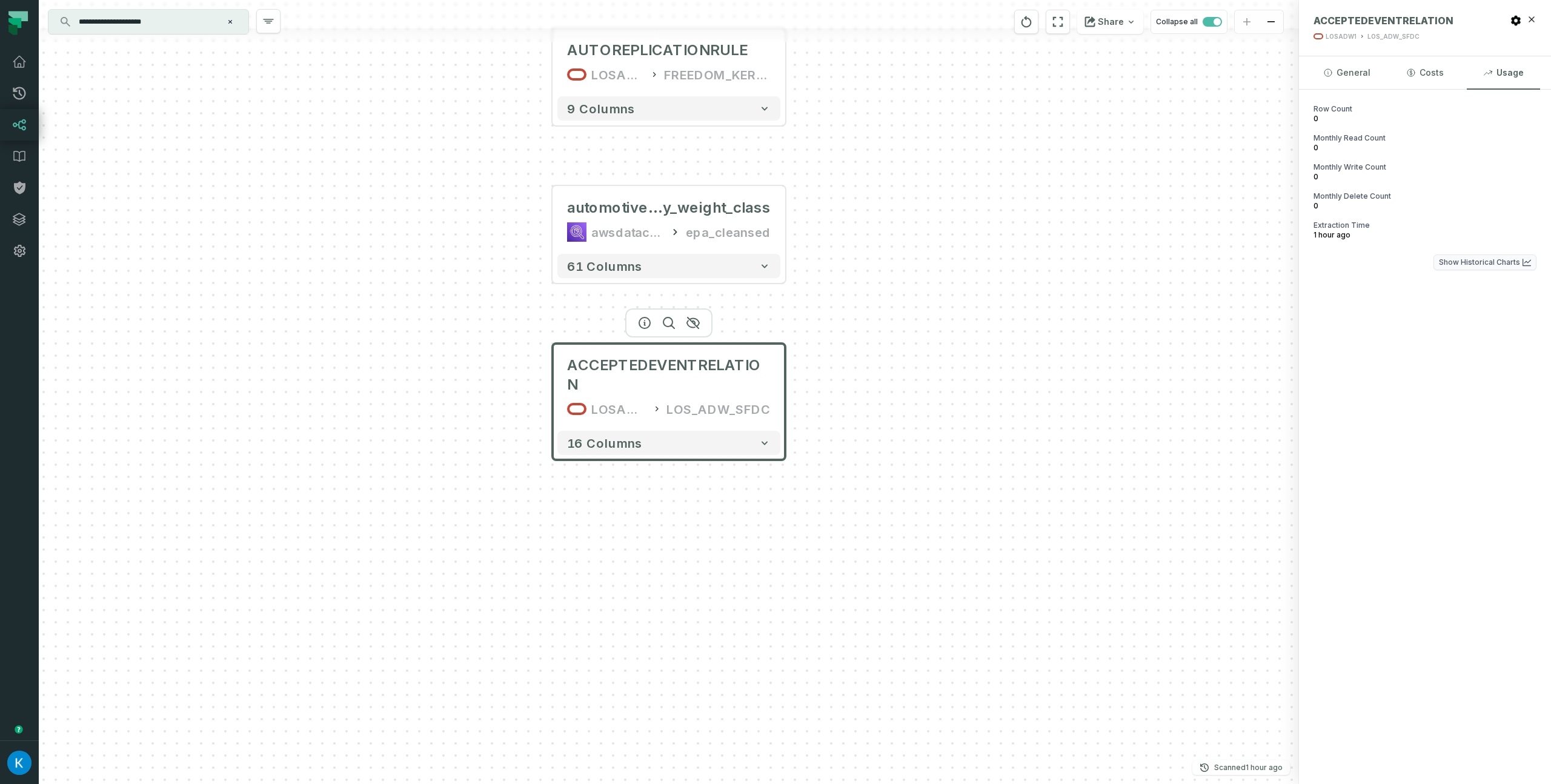
click at [1453, 266] on button "Show Historical Charts" at bounding box center [1485, 262] width 103 height 16
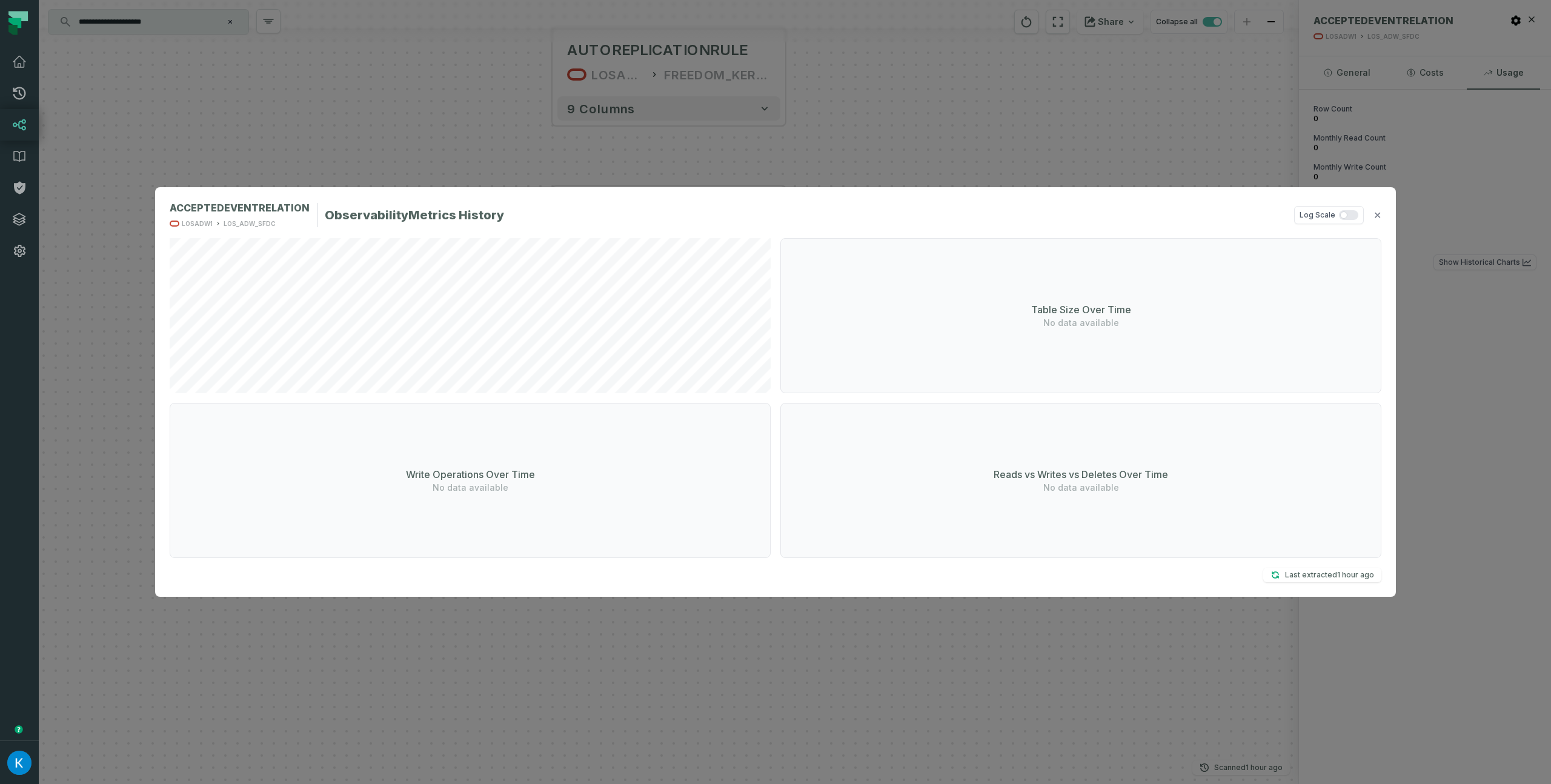
click at [1453, 266] on div "ACCEPTEDEVENTRELATION LOSADW1 LOS_ADW_SFDC Observability Metrics History Log Sc…" at bounding box center [775, 392] width 1551 height 784
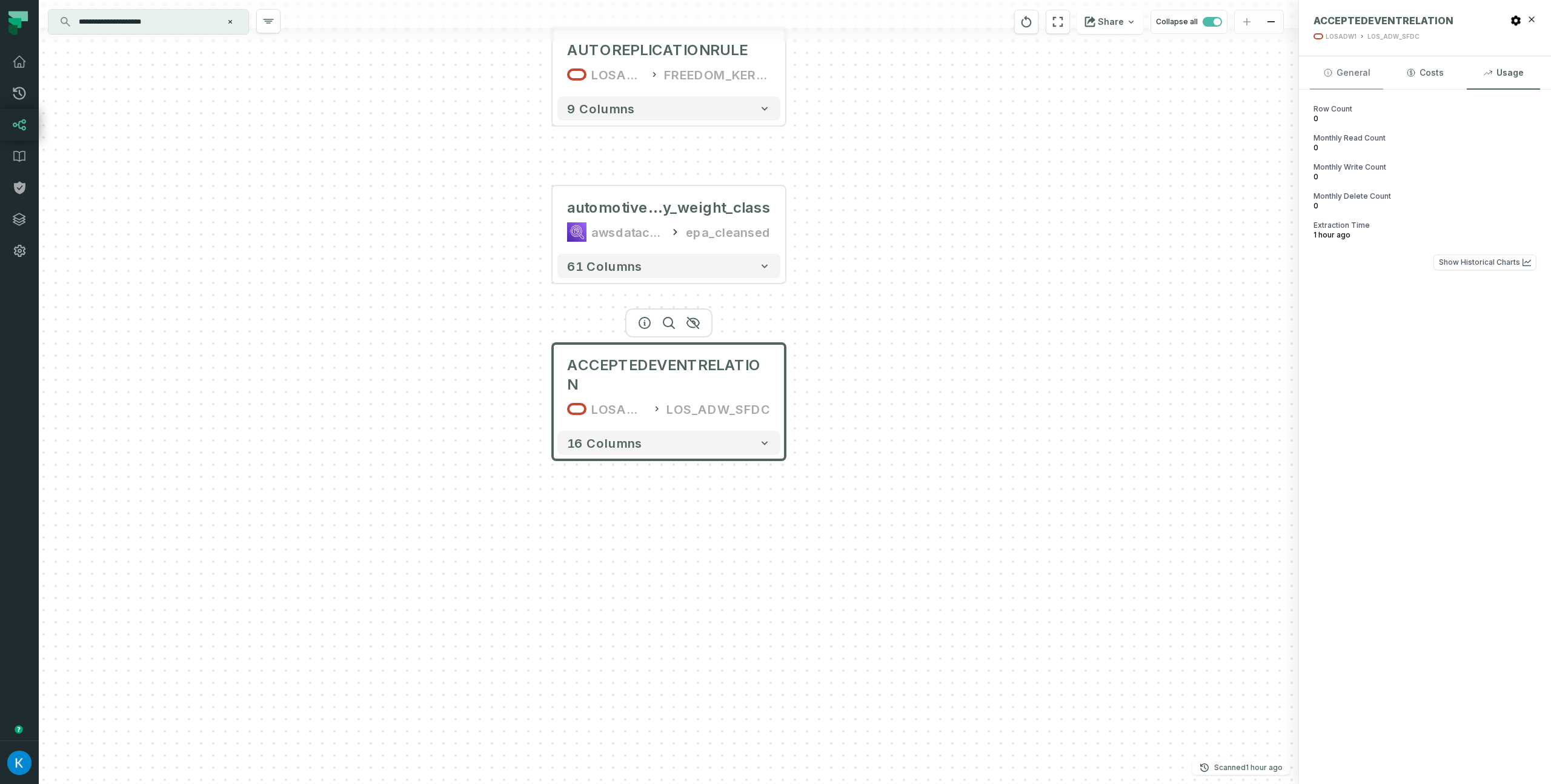
click at [1364, 83] on button "General" at bounding box center [1346, 73] width 73 height 33
click at [1364, 121] on button "Documentation" at bounding box center [1425, 107] width 252 height 34
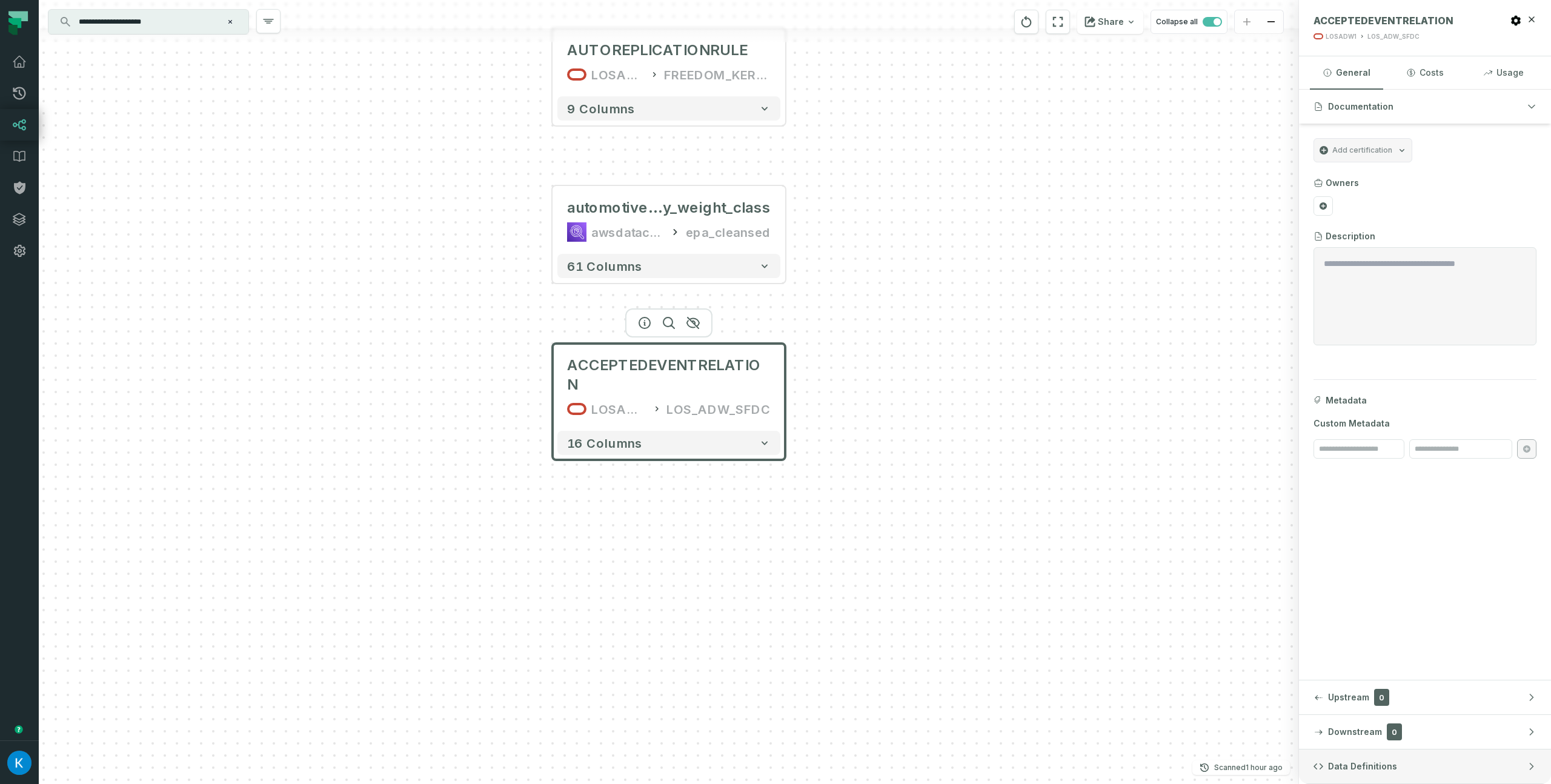
click at [1355, 779] on button "Data Definitions" at bounding box center [1425, 766] width 252 height 34
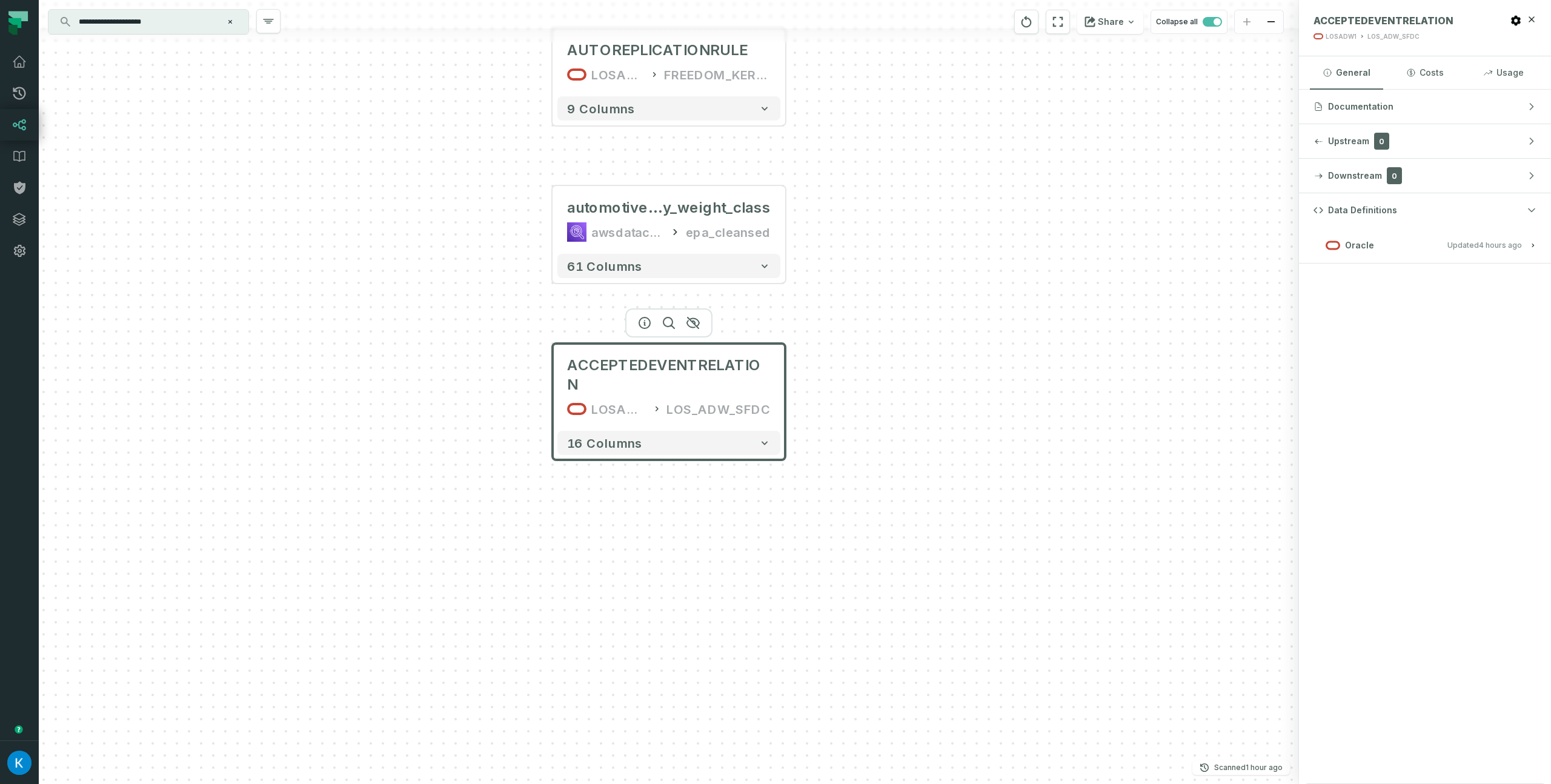
click at [704, 379] on div "ACCEPTEDEVENTRELATION LOSADW1 LOS_ADW_SFDC" at bounding box center [668, 387] width 223 height 78
click at [647, 326] on icon "button" at bounding box center [647, 325] width 15 height 15
click at [1447, 260] on h3 "Oracle Updated [DATE] 9:02:04 AM" at bounding box center [1425, 245] width 252 height 36
click at [1398, 177] on span "0" at bounding box center [1394, 175] width 15 height 17
click at [1369, 105] on span "Documentation" at bounding box center [1360, 107] width 65 height 12
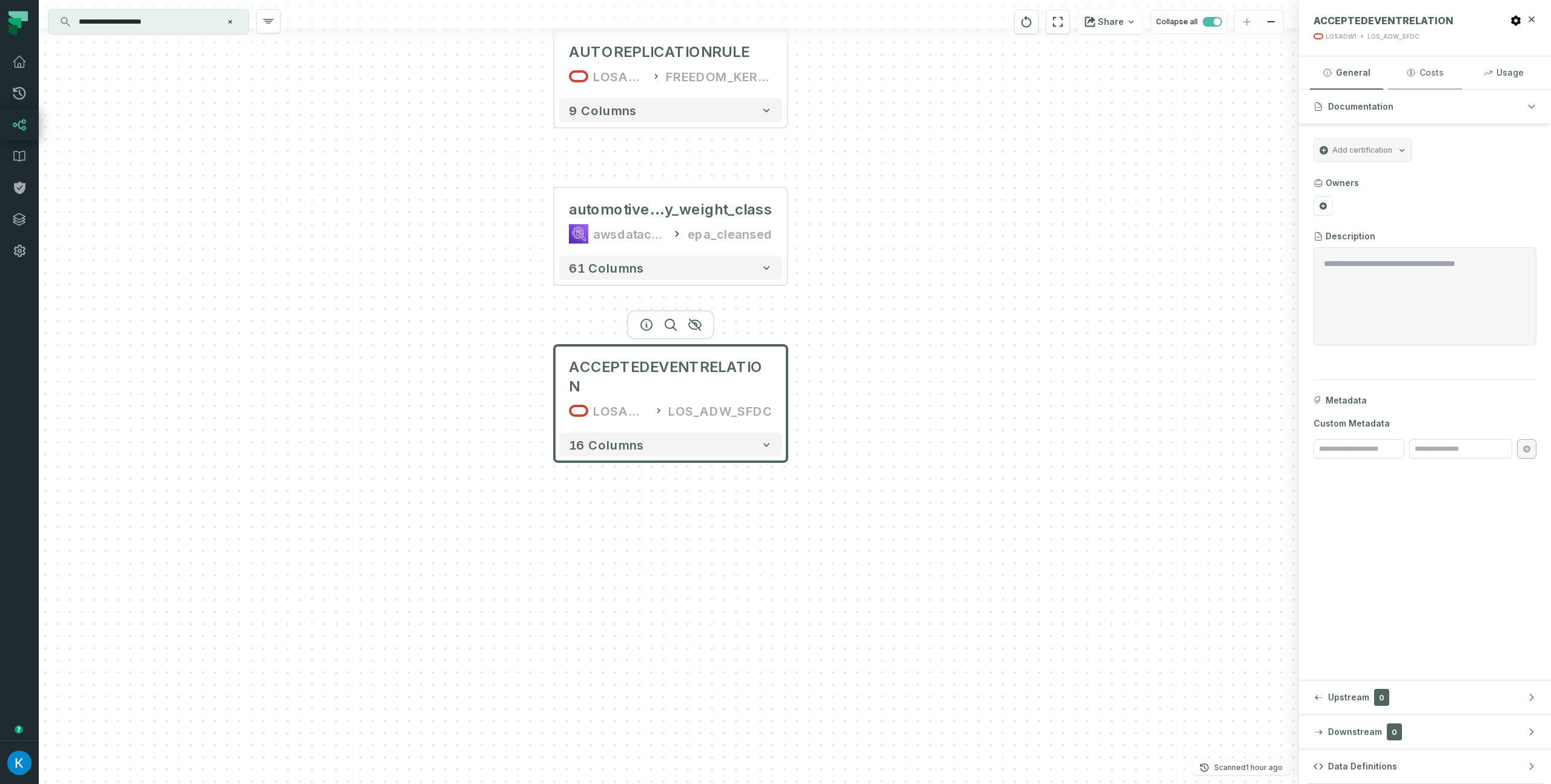
click at [1432, 83] on button "Costs" at bounding box center [1424, 73] width 73 height 33
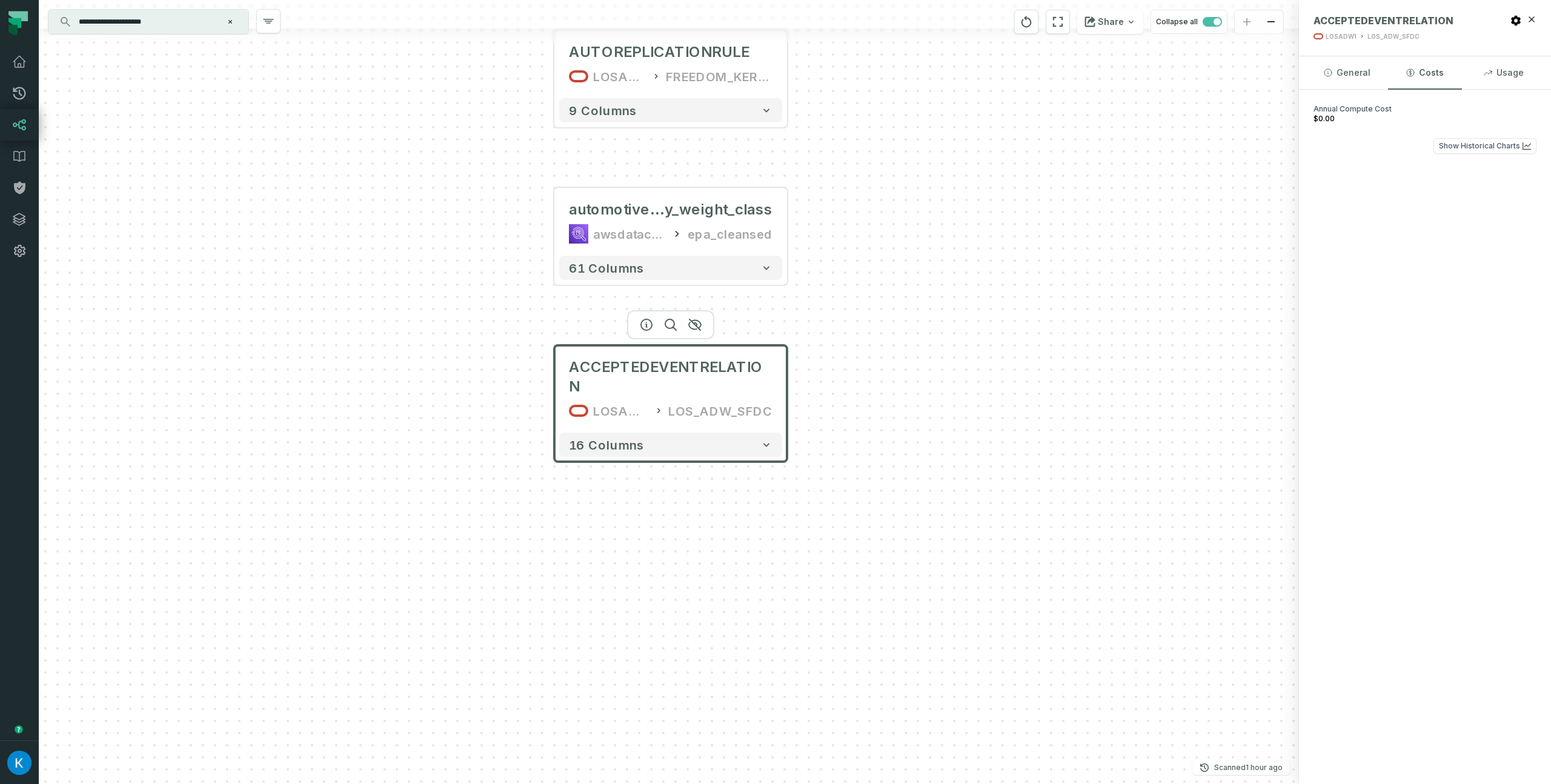
click at [1318, 127] on div "Annual Compute Cost $0.00" at bounding box center [1425, 118] width 223 height 29
click at [1462, 142] on button "Show Historical Charts" at bounding box center [1485, 145] width 103 height 16
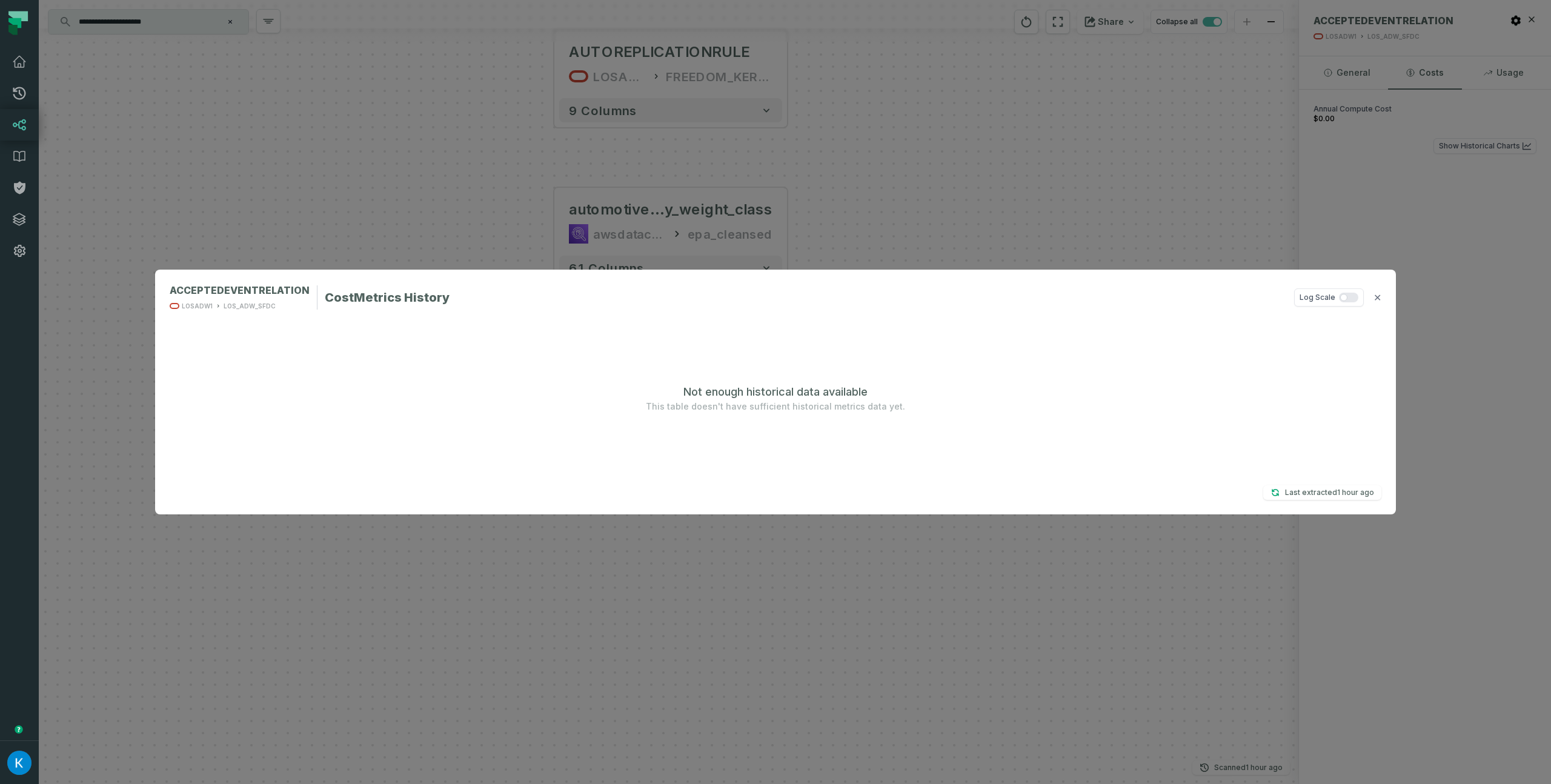
click at [898, 464] on div "Not enough historical data available This table doesn't have sufficient histori…" at bounding box center [776, 398] width 1212 height 155
click at [1310, 478] on div "ACCEPTEDEVENTRELATION LOSADW1 LOS_ADW_SFDC Cost Metrics History Log Scale ✕ Not…" at bounding box center [775, 392] width 1241 height 245
click at [1309, 497] on p "Last extracted 8/27/2025, 12:02:04 PM" at bounding box center [1329, 493] width 89 height 12
click at [1310, 492] on p "Last extracted 8/27/2025, 12:02:04 PM" at bounding box center [1329, 493] width 89 height 12
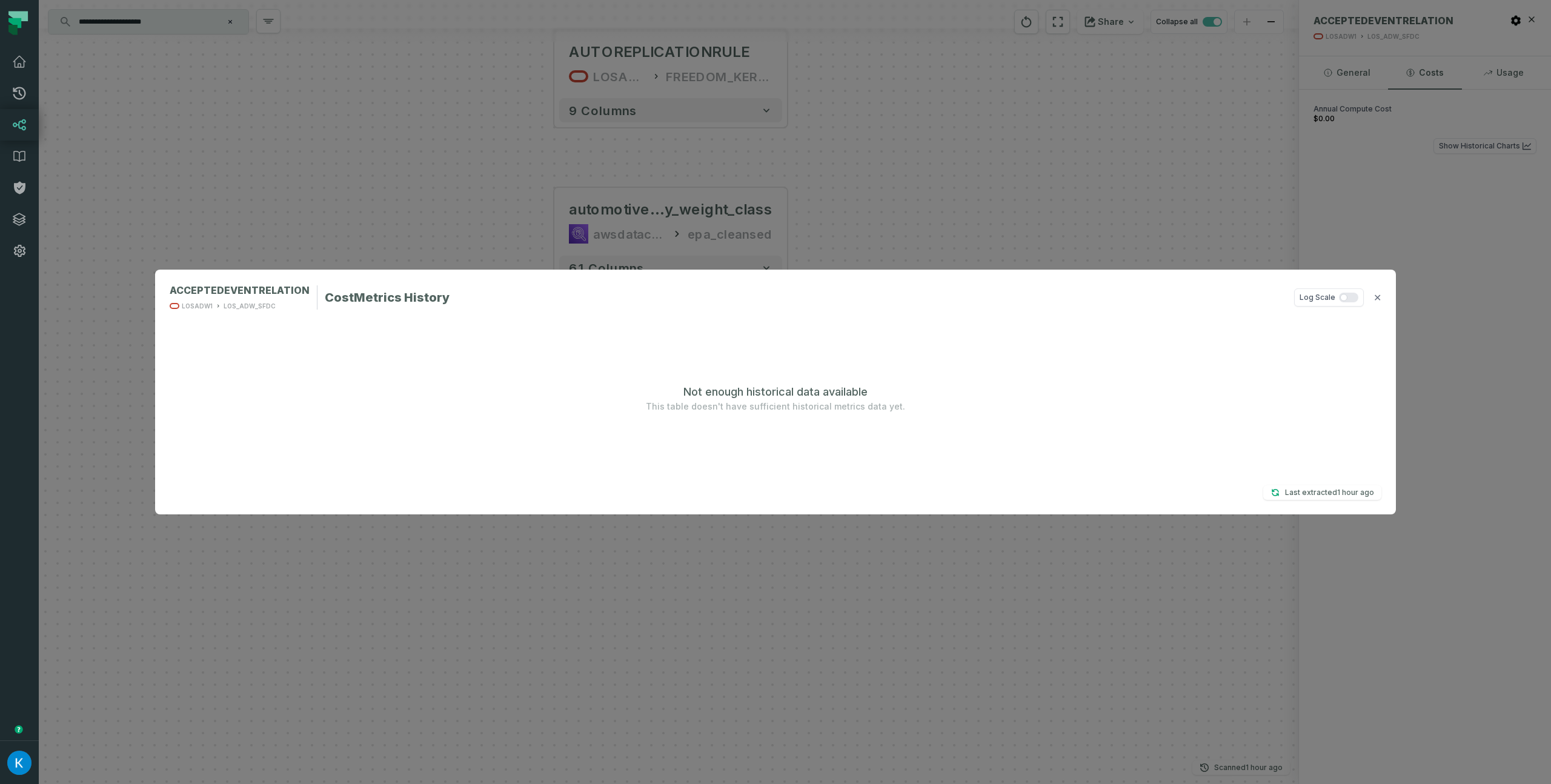
drag, startPoint x: 1440, startPoint y: 415, endPoint x: 1440, endPoint y: 409, distance: 6.0
click at [1440, 415] on div "ACCEPTEDEVENTRELATION LOSADW1 LOS_ADW_SFDC Cost Metrics History Log Scale ✕ Not…" at bounding box center [775, 392] width 1551 height 784
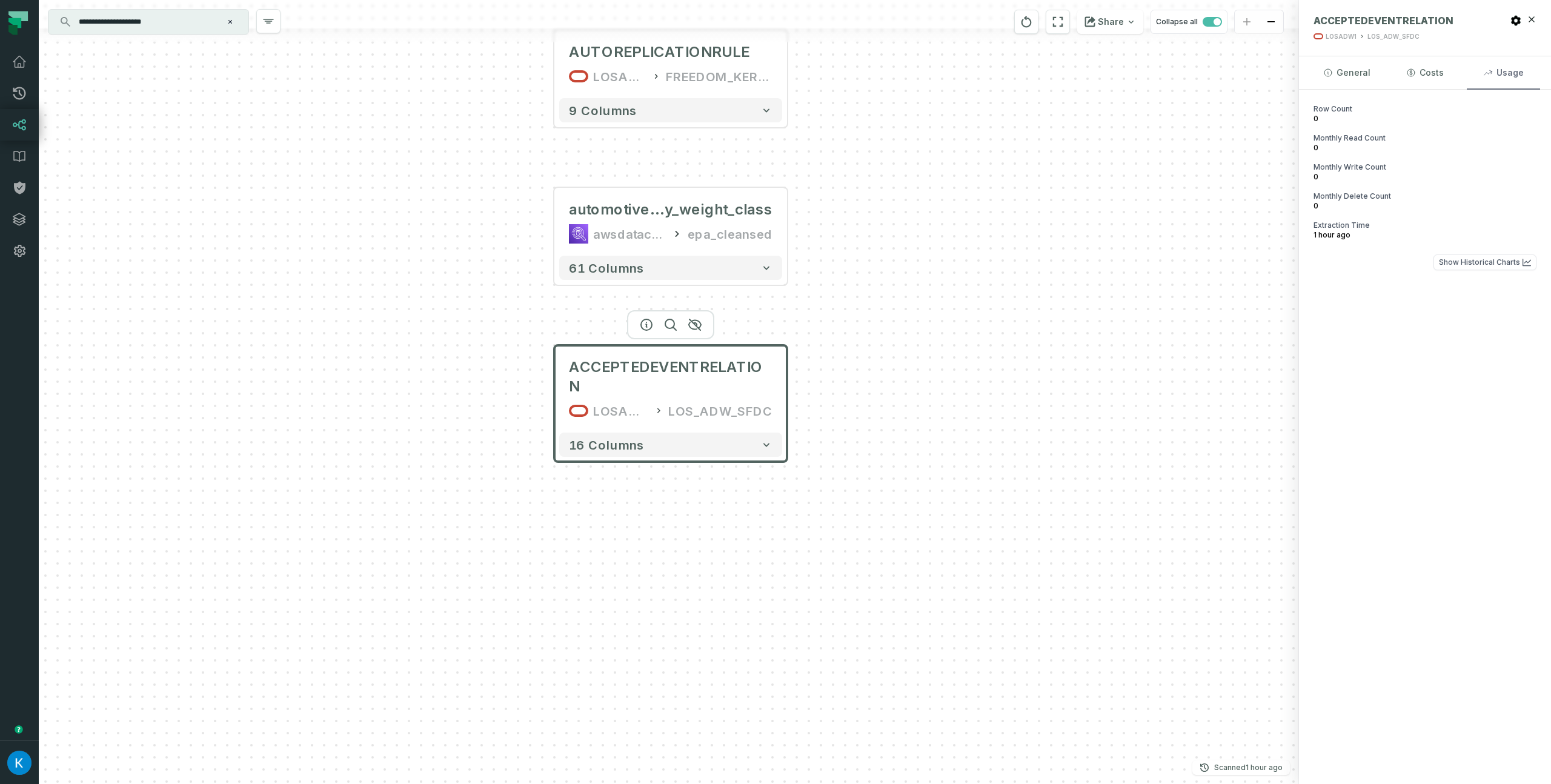
click at [1506, 71] on button "Usage" at bounding box center [1504, 73] width 73 height 33
click at [1475, 263] on button "Show Historical Charts" at bounding box center [1485, 262] width 103 height 16
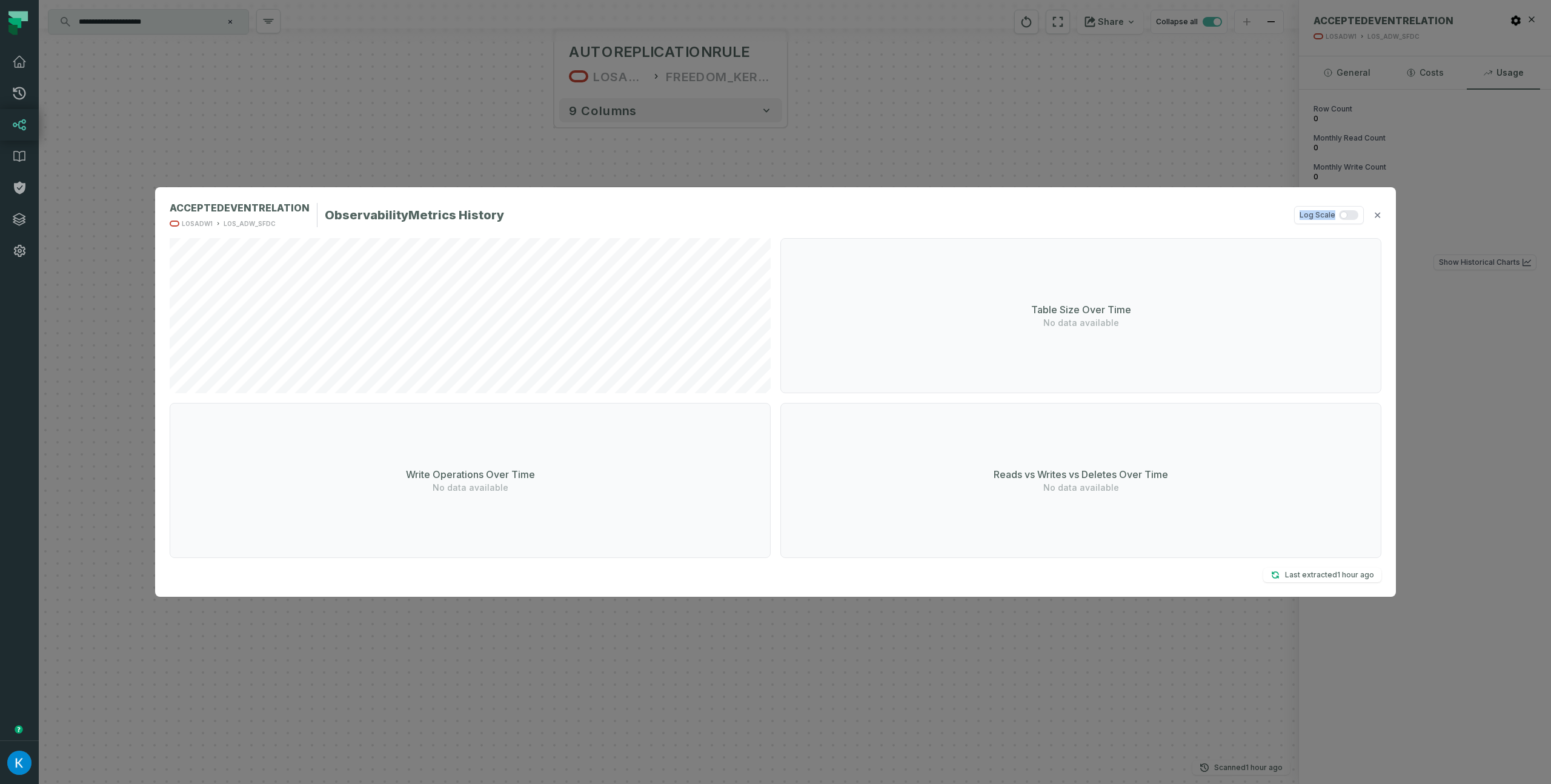
click at [1283, 220] on div "ACCEPTEDEVENTRELATION LOSADW1 LOS_ADW_SFDC Observability Metrics History Log Sc…" at bounding box center [776, 215] width 1212 height 27
click at [1450, 176] on div "ACCEPTEDEVENTRELATION LOSADW1 LOS_ADW_SFDC Observability Metrics History Log Sc…" at bounding box center [775, 392] width 1551 height 784
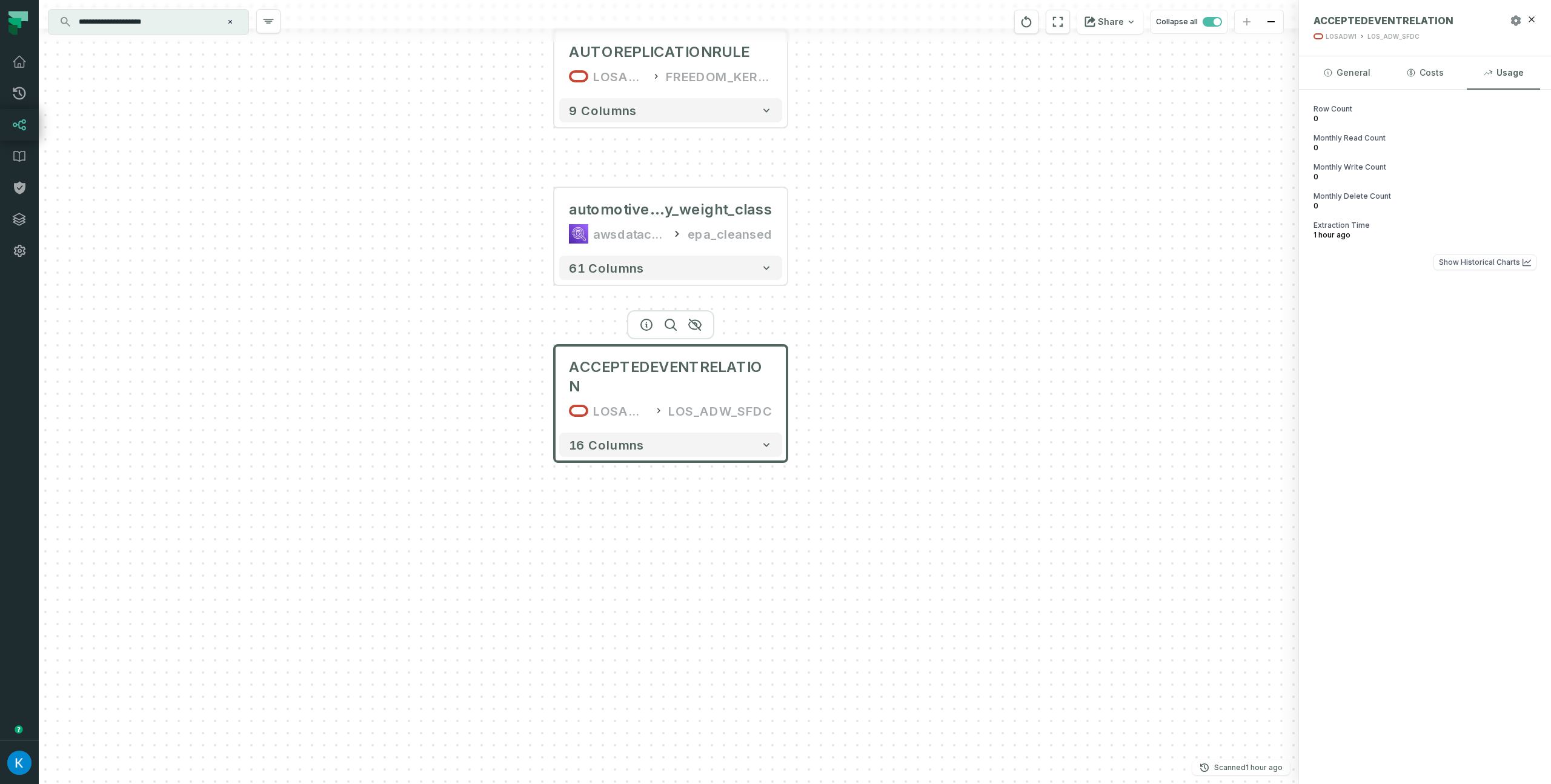
click at [1517, 19] on icon "button" at bounding box center [1515, 20] width 9 height 10
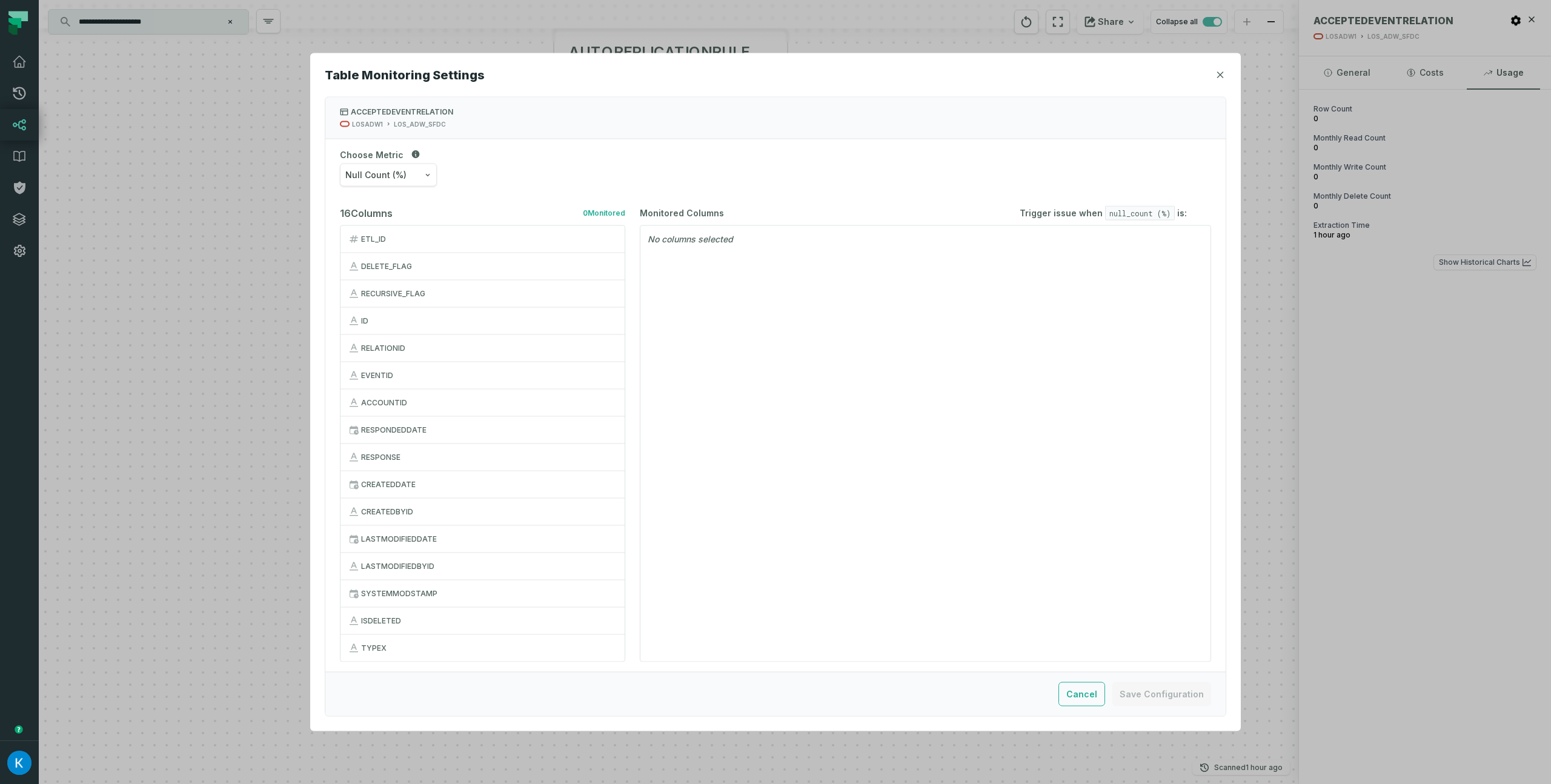
click at [1222, 76] on icon "button" at bounding box center [1220, 75] width 7 height 7
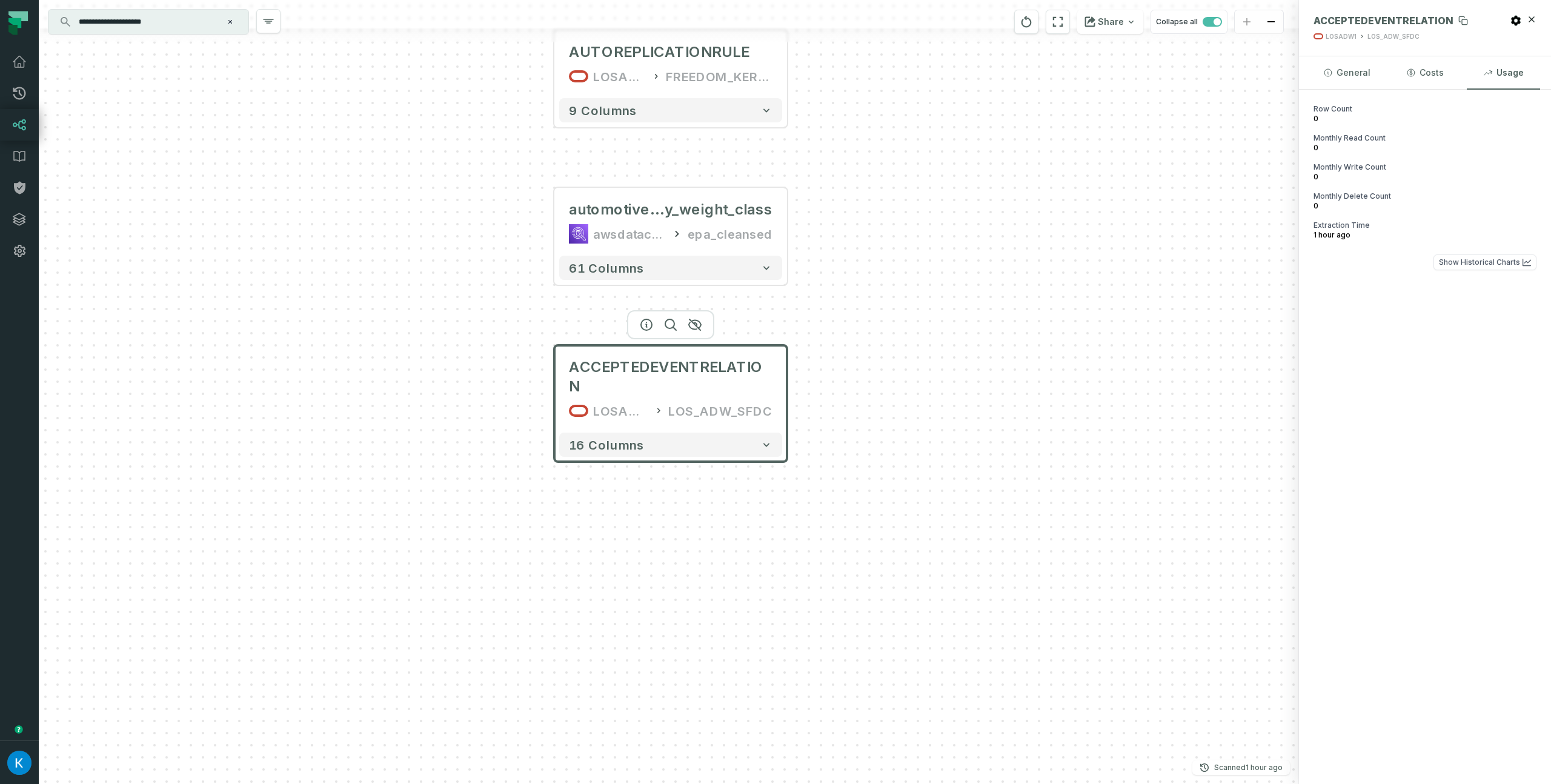
click at [1384, 22] on span "ACCEPTEDEVENTRELATION" at bounding box center [1383, 21] width 140 height 12
click at [1462, 24] on icon at bounding box center [1464, 22] width 5 height 5
click at [22, 151] on icon at bounding box center [19, 157] width 11 height 10
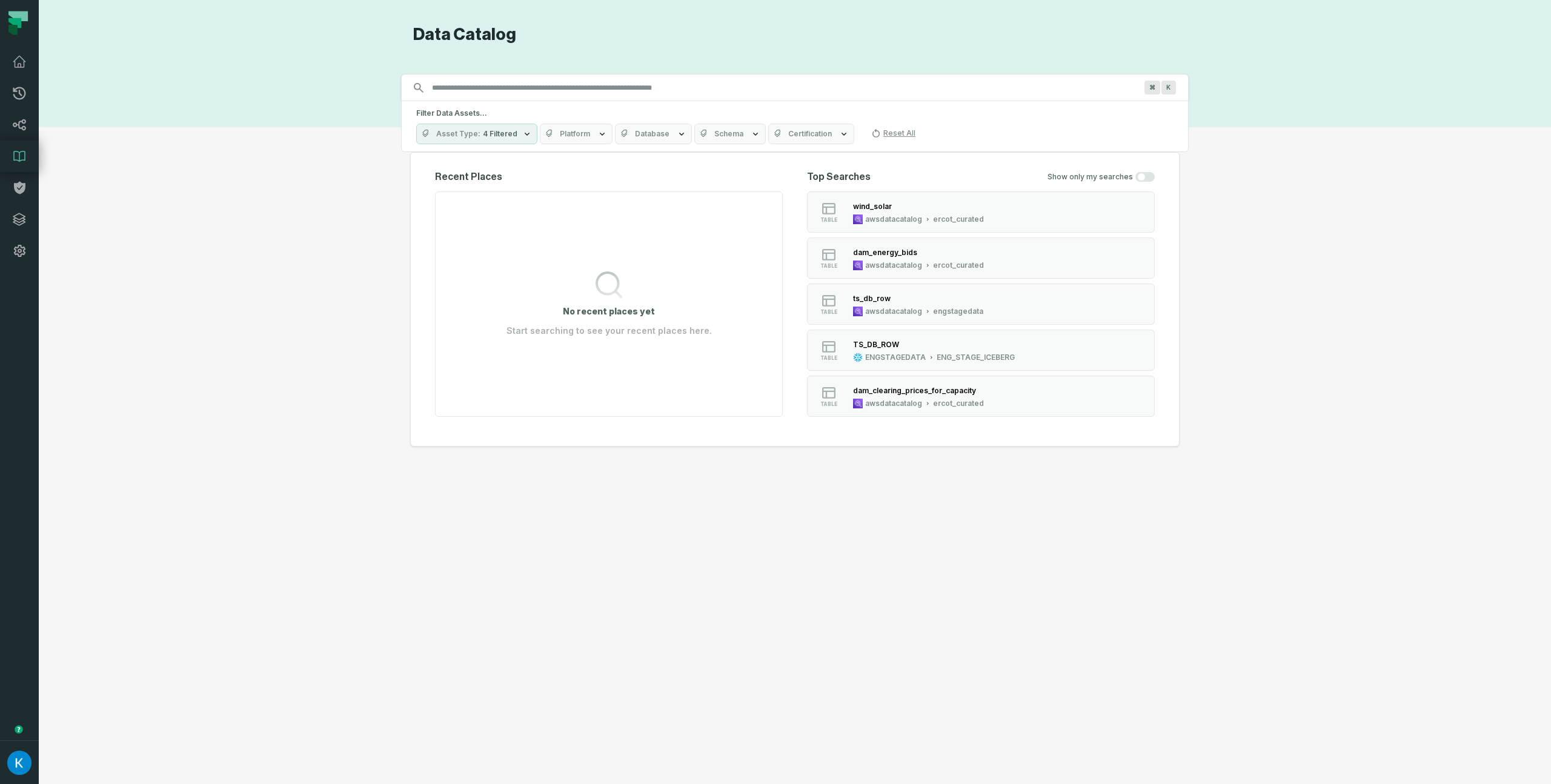
click at [573, 91] on input "Discovery Provider cmdk menu" at bounding box center [784, 88] width 719 height 19
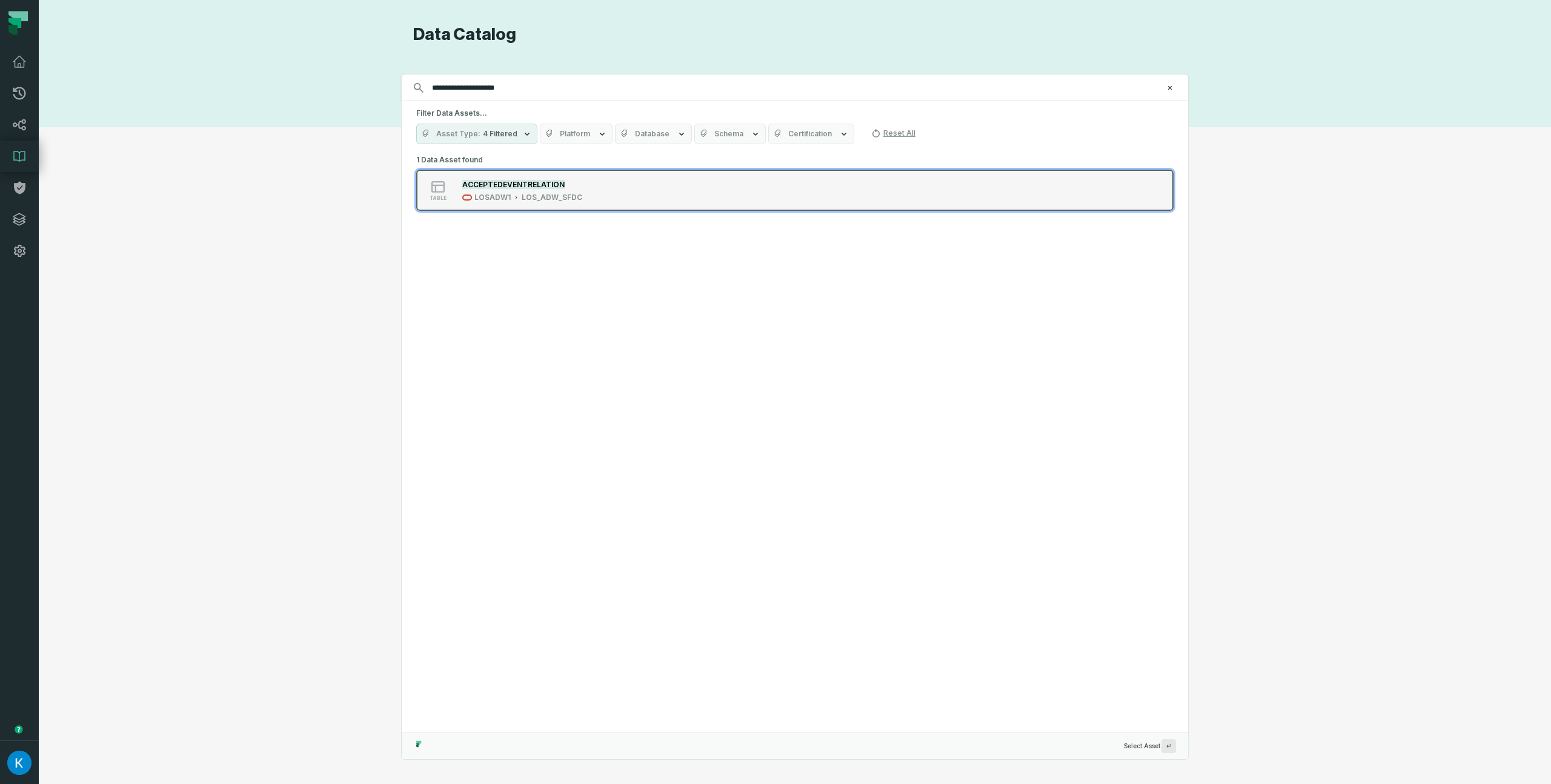
type input "**********"
click at [574, 189] on div "ACCEPTEDEVENTRELATION" at bounding box center [522, 184] width 120 height 12
click at [574, 185] on div "ACCEPTEDEVENTRELATION" at bounding box center [522, 184] width 120 height 12
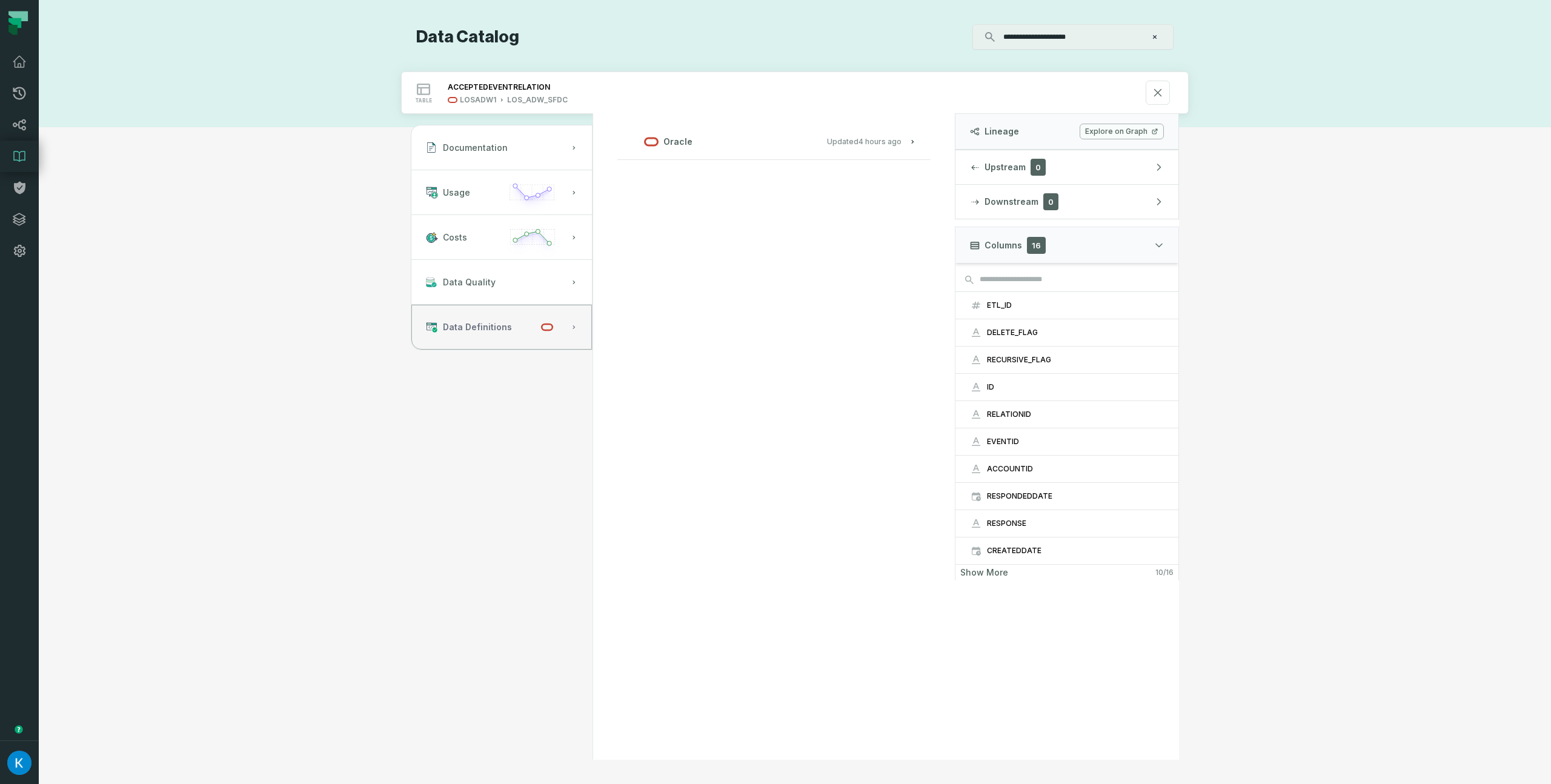
click at [533, 339] on button "Data Definitions" at bounding box center [501, 327] width 180 height 45
click at [869, 138] on relative-time "[DATE] 9:02:04 AM" at bounding box center [880, 142] width 43 height 9
drag, startPoint x: 902, startPoint y: 172, endPoint x: 687, endPoint y: 432, distance: 337.4
click at [687, 432] on div "Oracle Updated 8/27/2025, 9:02:04 AM Table definition seen via losadw1_low Orac…" at bounding box center [774, 437] width 362 height 646
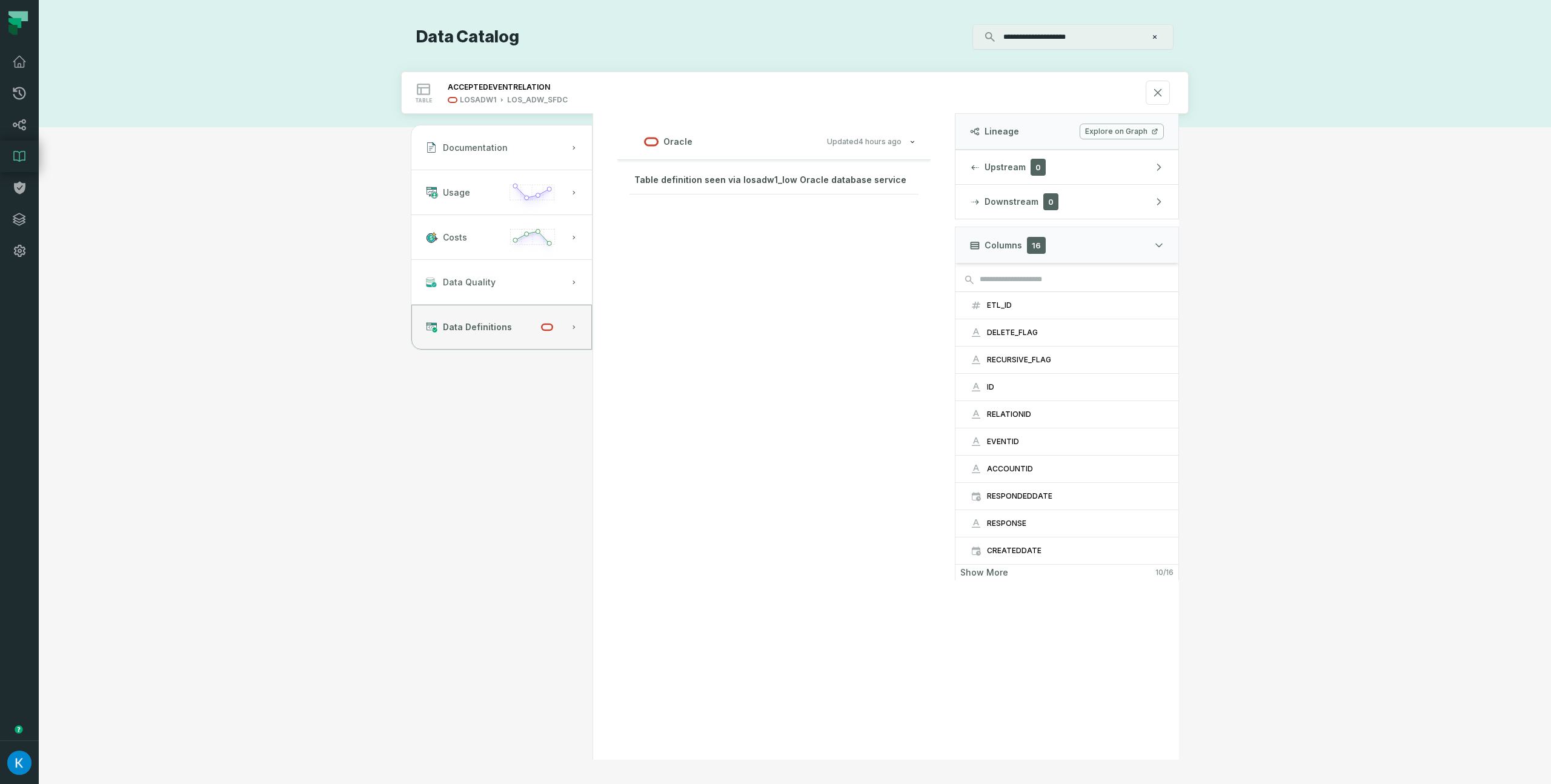
click at [1113, 131] on link "Explore on Graph" at bounding box center [1122, 131] width 85 height 16
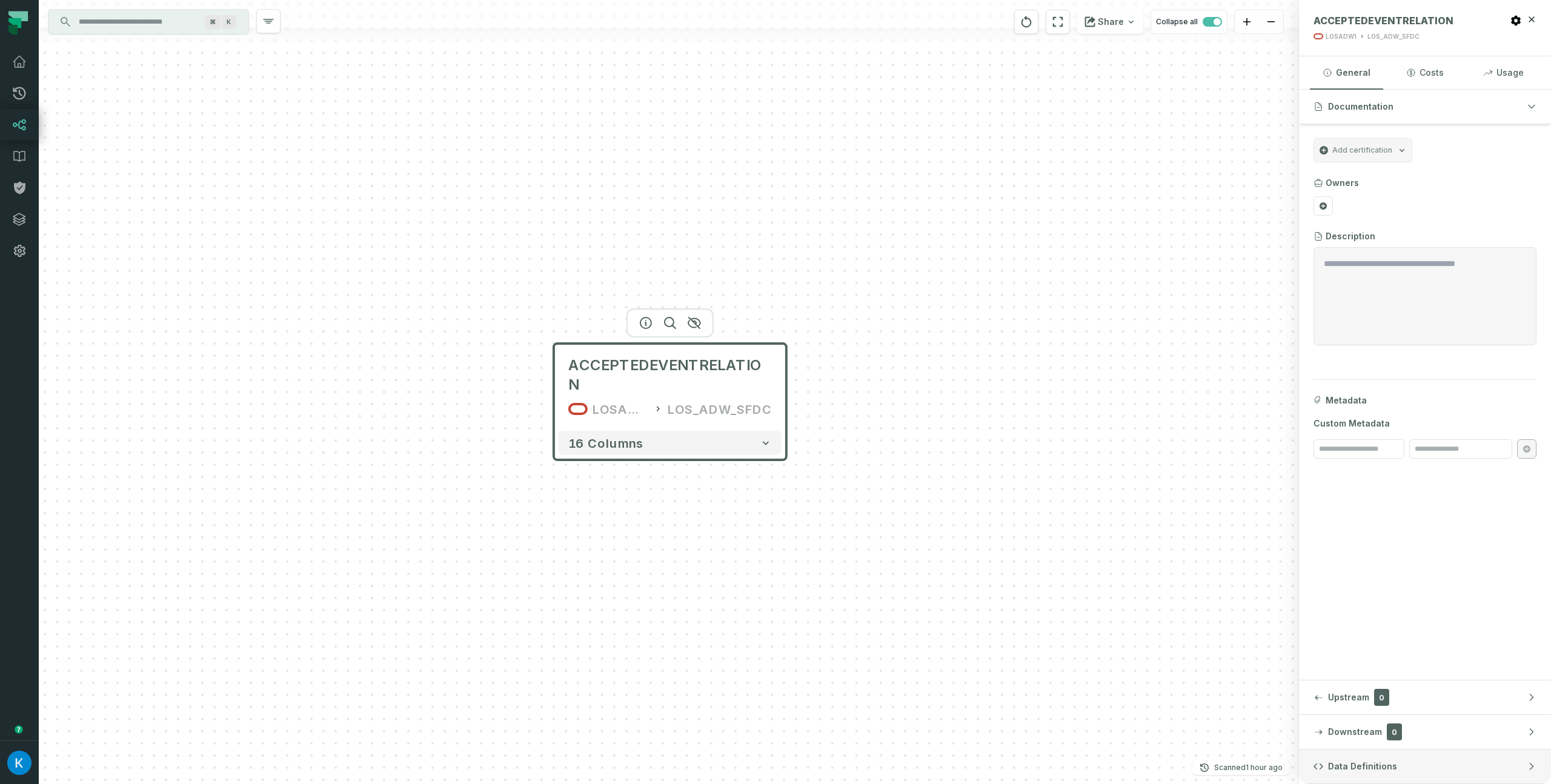
click at [1362, 766] on span "Data Definitions" at bounding box center [1362, 766] width 69 height 12
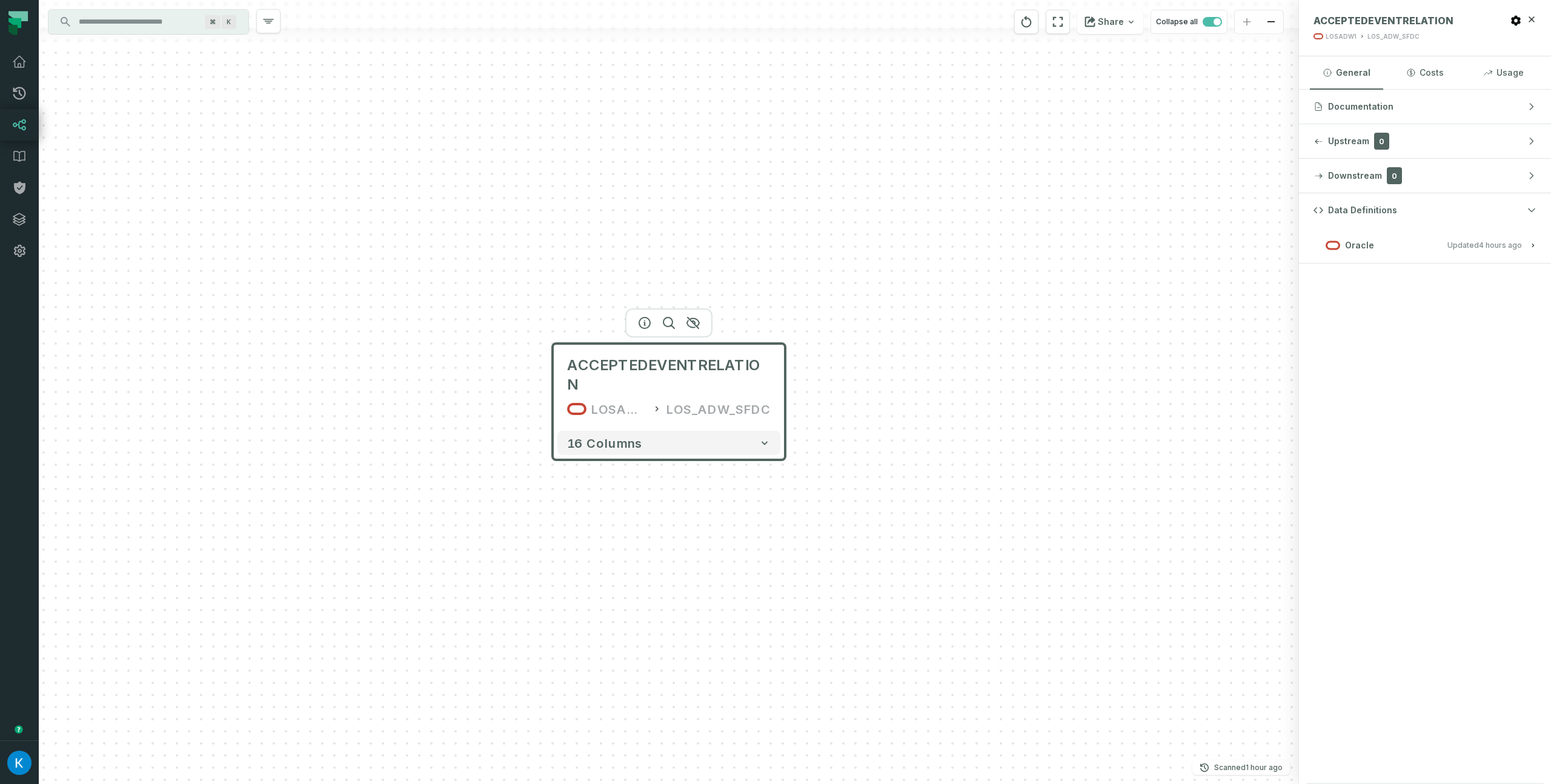
click at [1462, 245] on span "Updated 8/27/2025, 9:02:04 AM" at bounding box center [1484, 245] width 74 height 9
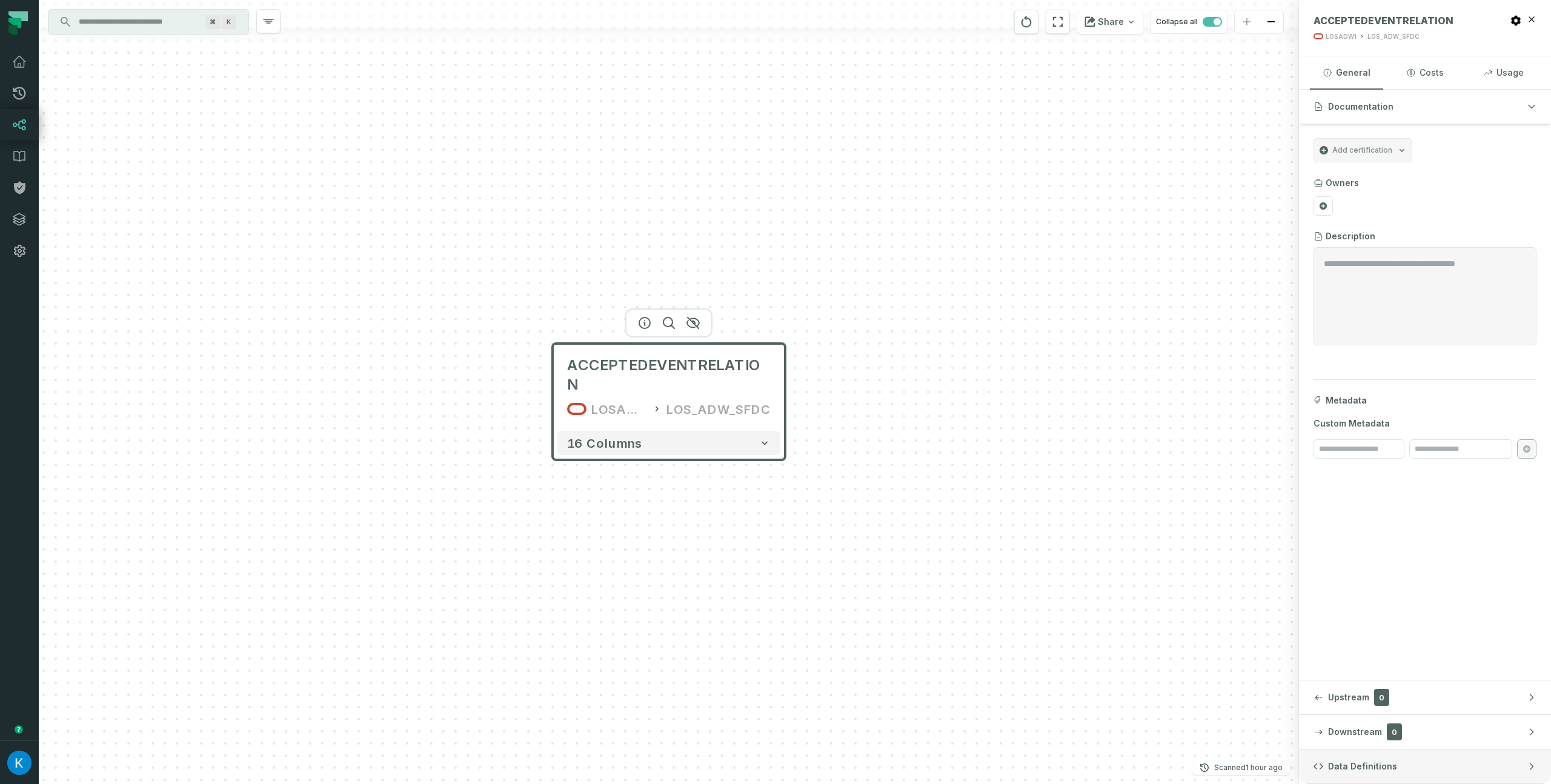
click at [1392, 772] on span "Data Definitions" at bounding box center [1362, 766] width 69 height 12
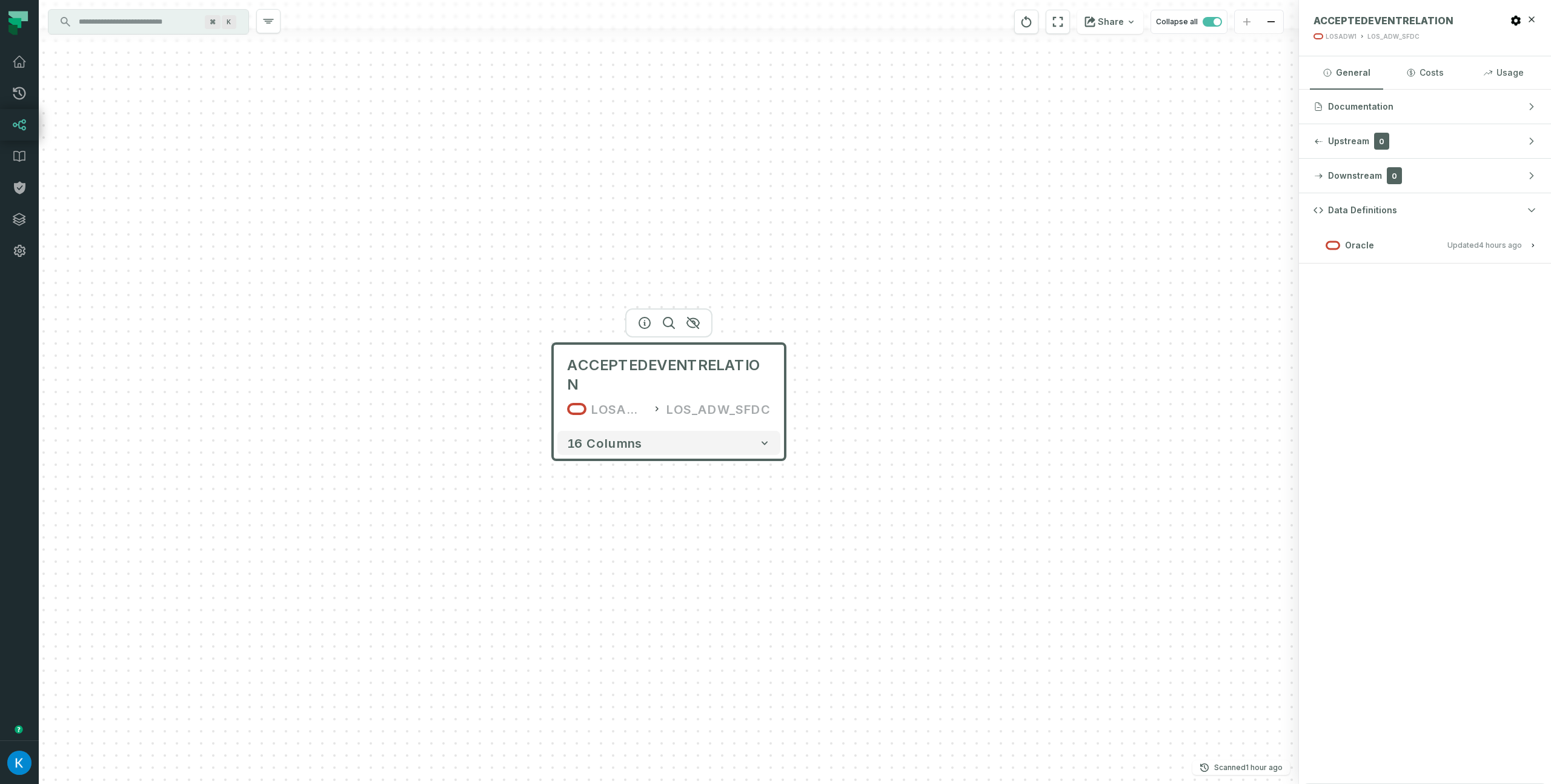
click at [1397, 253] on h3 "Oracle Updated [DATE] 9:02:04 AM" at bounding box center [1425, 245] width 252 height 36
click at [1452, 237] on button "Oracle Updated [DATE] 9:02:04 AM" at bounding box center [1425, 245] width 223 height 16
click at [1486, 243] on relative-time "[DATE] 9:02:04 AM" at bounding box center [1501, 245] width 43 height 9
click at [1326, 448] on div "Data Definitions Oracle Updated 8/27/2025, 9:02:04 AM Table definition seen via…" at bounding box center [1425, 489] width 252 height 590
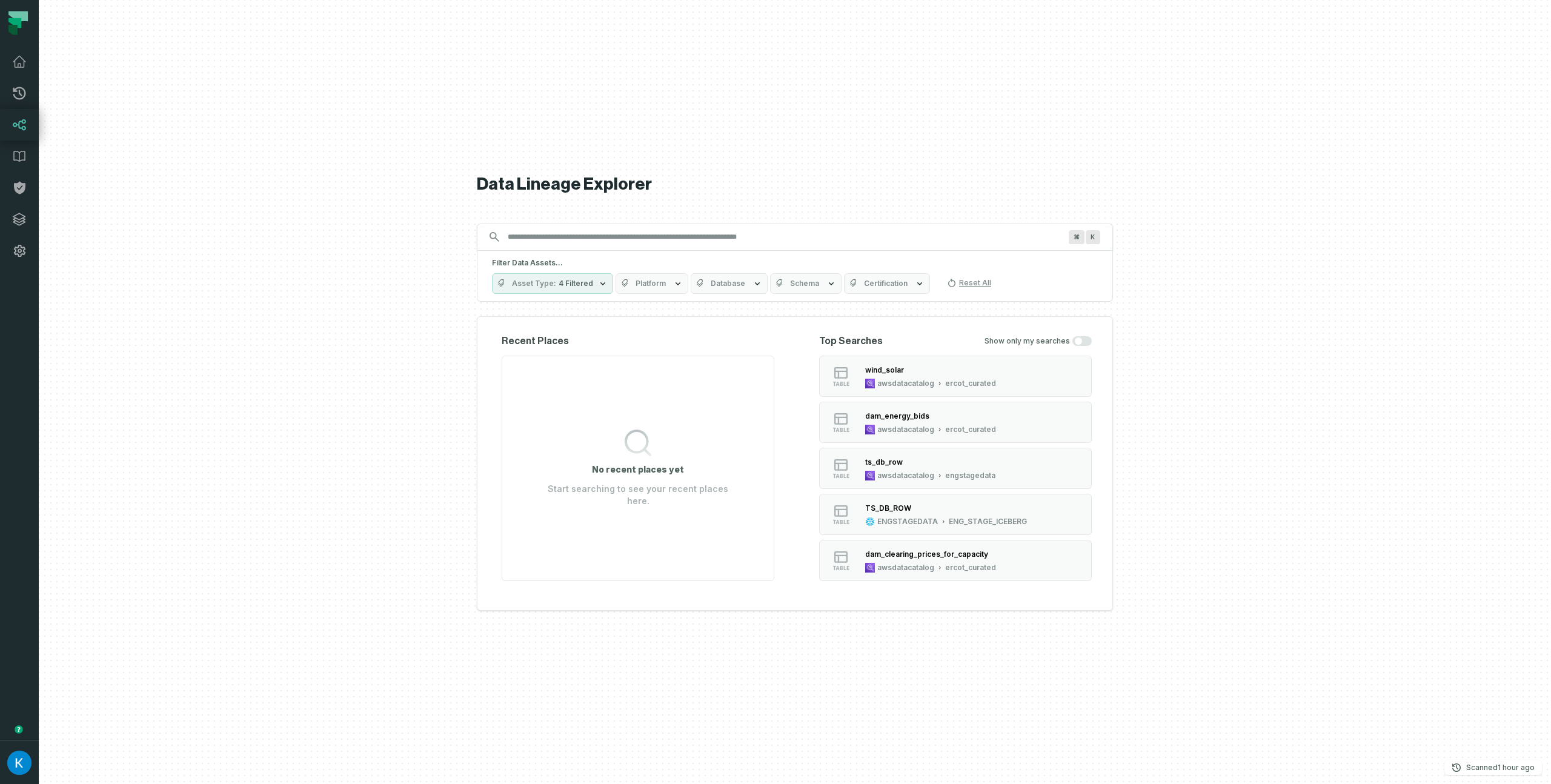
click at [577, 244] on input "Discovery Provider cmdk menu" at bounding box center [784, 237] width 567 height 19
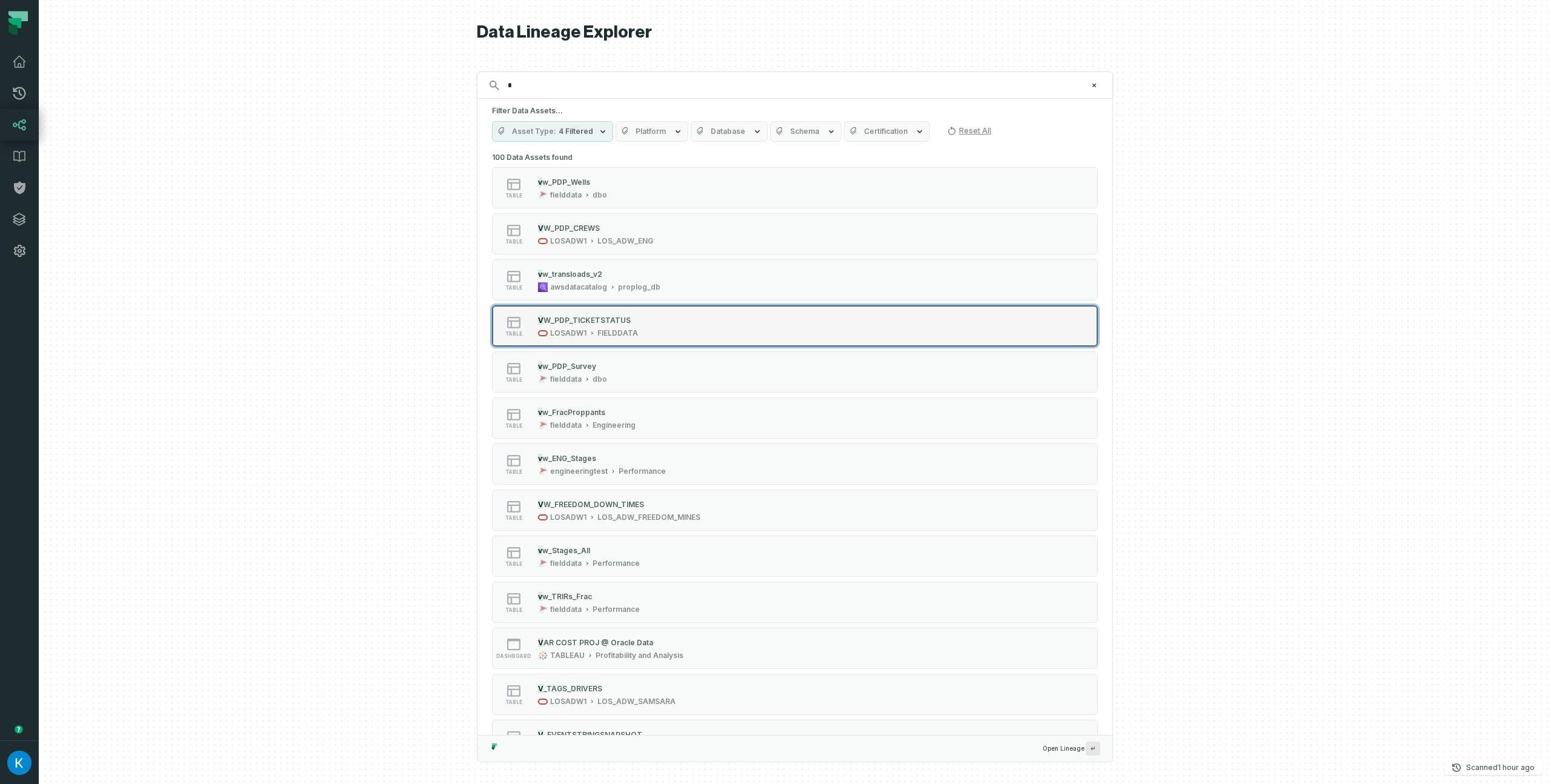
type input "*"
click at [590, 320] on span "W_PDP_TICKETSTATUS" at bounding box center [587, 320] width 88 height 9
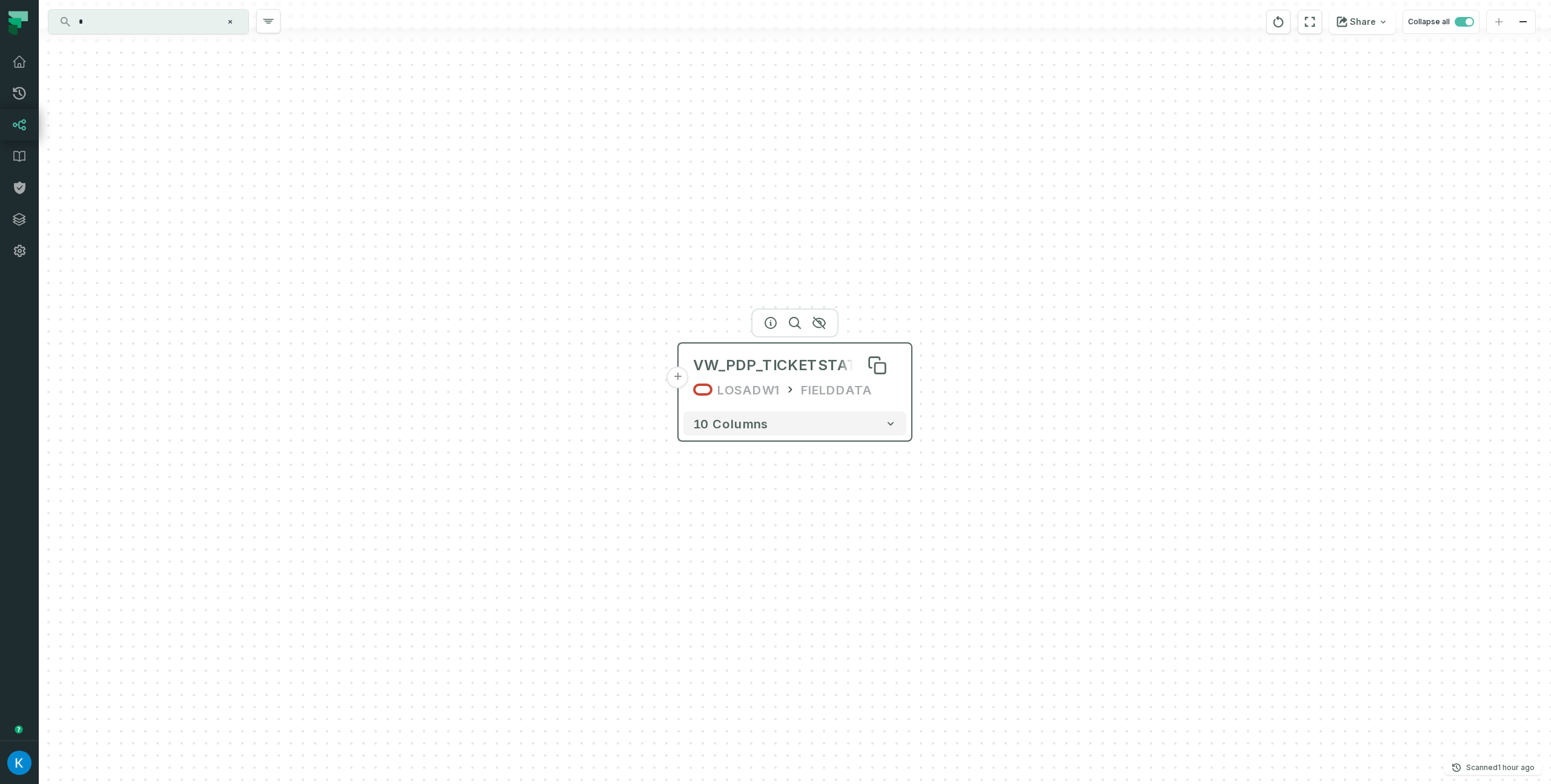
click at [806, 359] on div "VW_PDP_TICKETSTATUS" at bounding box center [786, 365] width 185 height 19
click at [772, 324] on icon "button" at bounding box center [771, 323] width 15 height 15
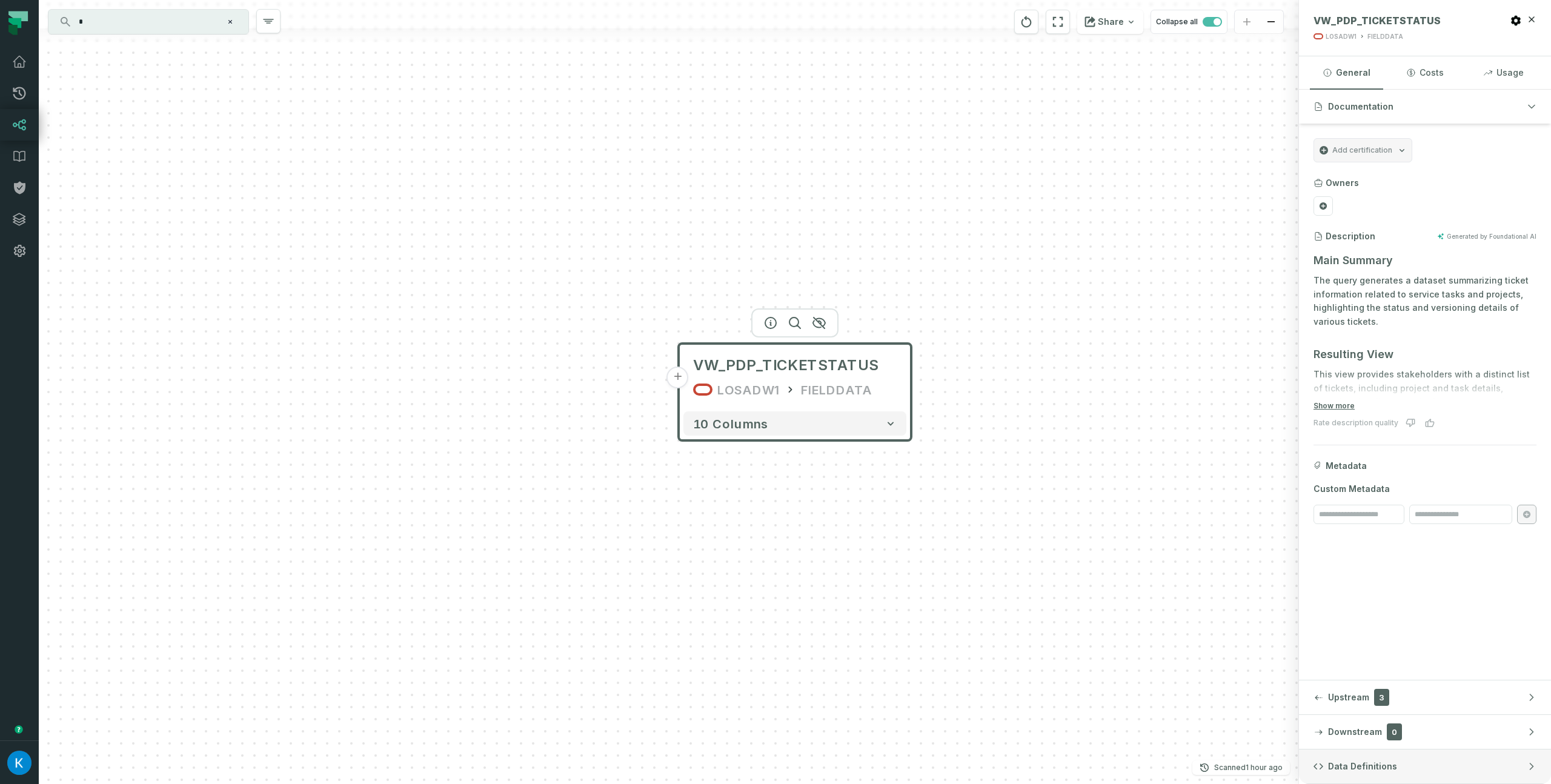
click at [1385, 770] on span "Data Definitions" at bounding box center [1362, 766] width 69 height 12
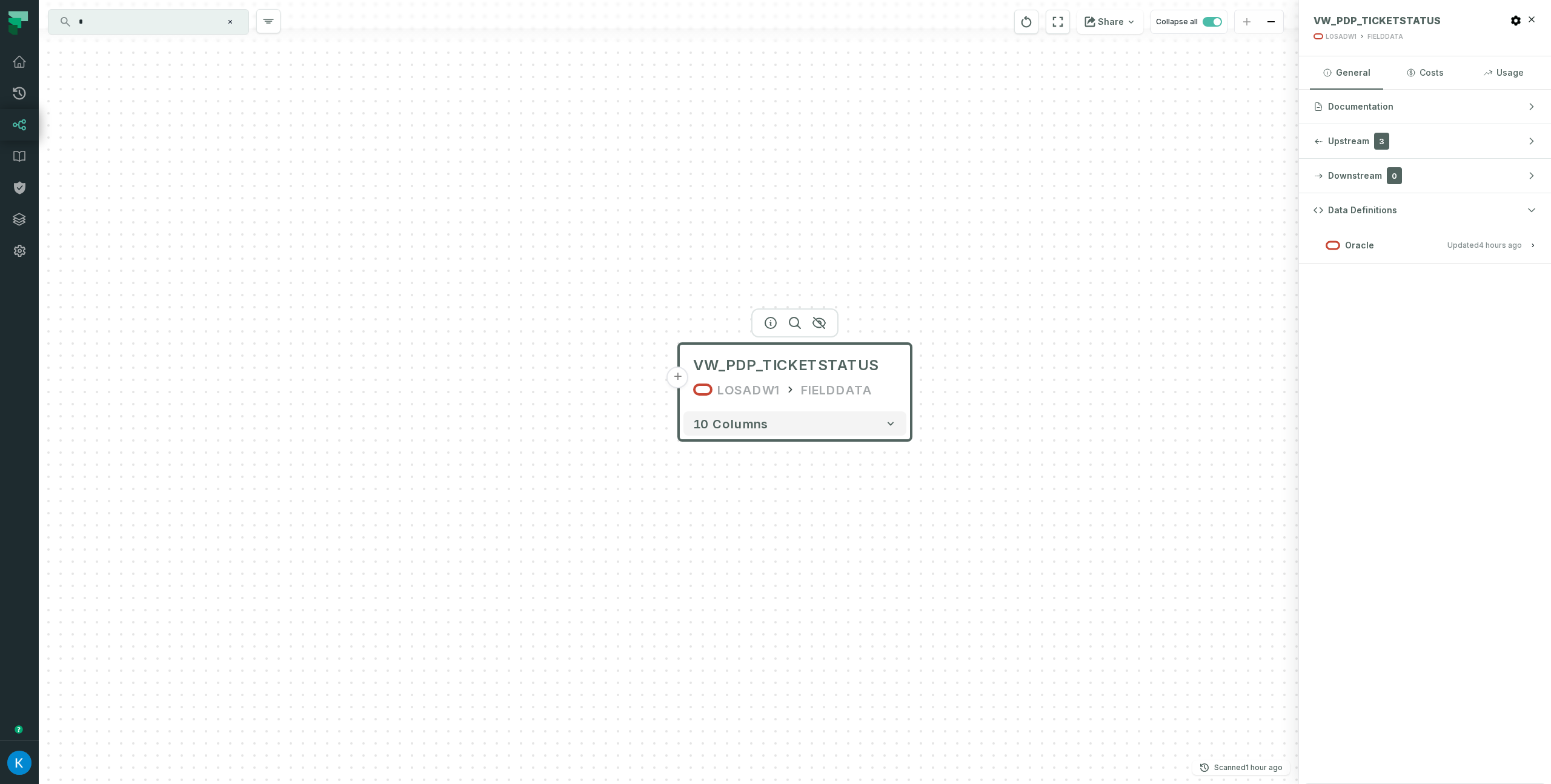
click at [1394, 243] on button "Oracle Updated [DATE] 9:02:04 AM" at bounding box center [1425, 245] width 223 height 16
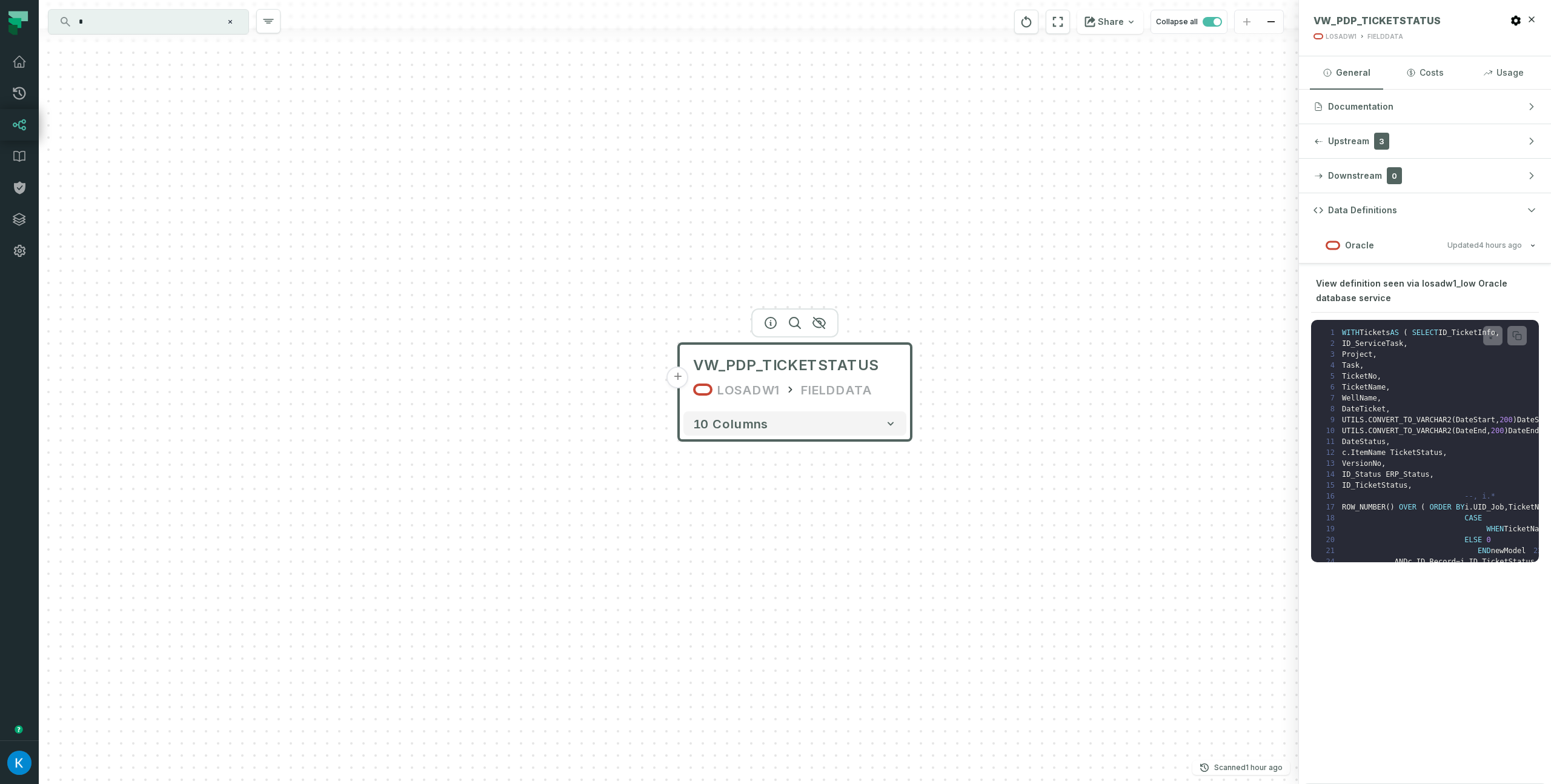
click at [1434, 296] on div "View definition seen via losadw1_low Oracle database service" at bounding box center [1425, 294] width 228 height 37
click at [1397, 285] on span "View definition seen via losadw1_low Oracle database service" at bounding box center [1412, 290] width 191 height 24
drag, startPoint x: 1318, startPoint y: 286, endPoint x: 1451, endPoint y: 285, distance: 133.0
click at [1451, 285] on span "View definition seen via losadw1_low Oracle database service" at bounding box center [1412, 290] width 191 height 24
click at [1442, 286] on span "View definition seen via losadw1_low Oracle database service" at bounding box center [1412, 290] width 191 height 24
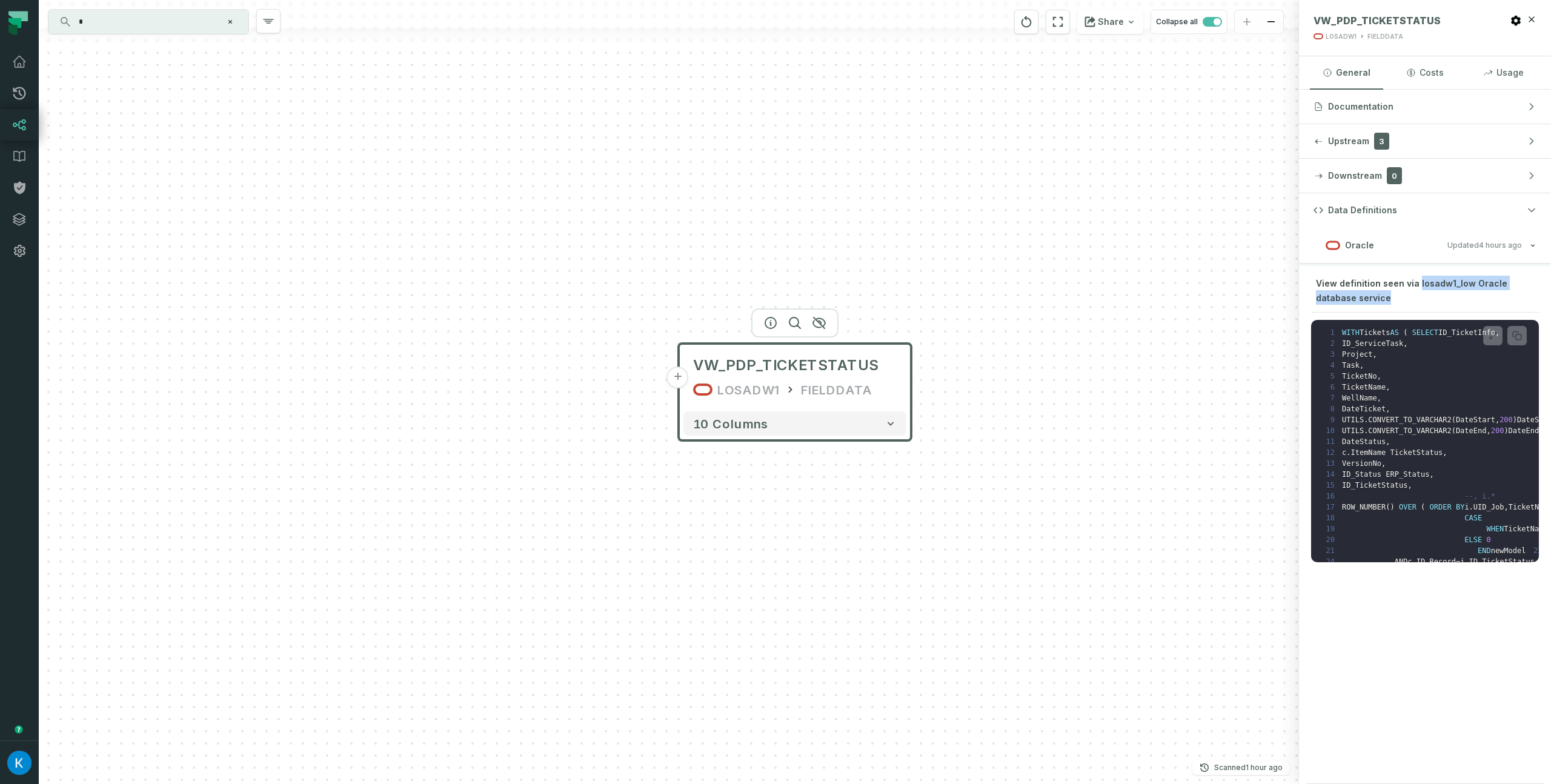
drag, startPoint x: 1416, startPoint y: 284, endPoint x: 1427, endPoint y: 295, distance: 15.6
click at [1427, 295] on div "View definition seen via losadw1_low Oracle database service" at bounding box center [1425, 294] width 228 height 37
click at [1410, 298] on div "View definition seen via losadw1_low Oracle database service" at bounding box center [1425, 294] width 228 height 37
click at [934, 237] on div "+ VW_PDP_TICKETSTATUS LOSADW1 FIELDDATA 10 columns" at bounding box center [668, 392] width 1260 height 784
drag, startPoint x: 1399, startPoint y: 282, endPoint x: 1318, endPoint y: 286, distance: 81.1
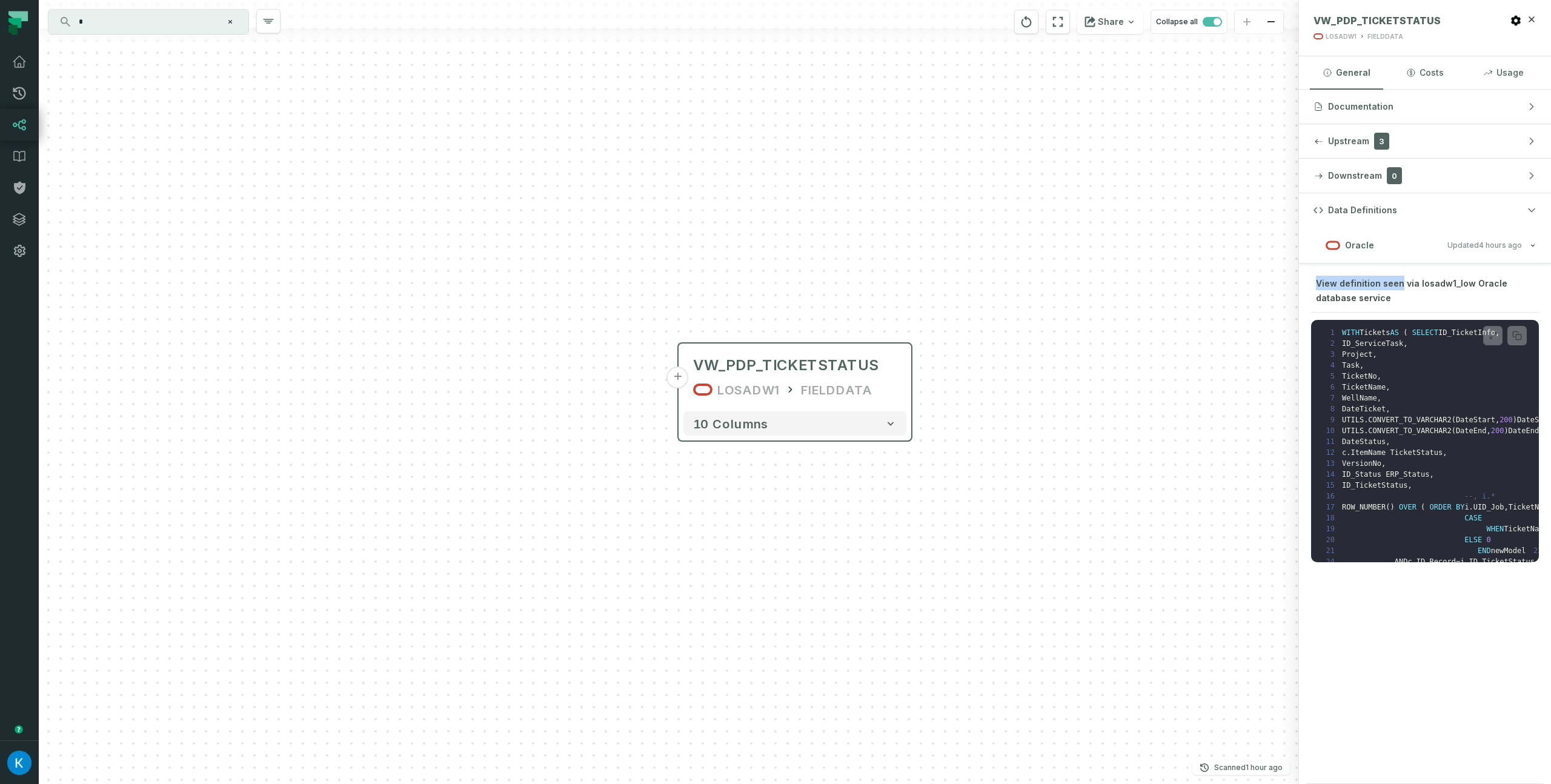
click at [1318, 286] on span "View definition seen via losadw1_low Oracle database service" at bounding box center [1412, 290] width 191 height 24
click at [1352, 281] on span "View definition seen via losadw1_low Oracle database service" at bounding box center [1412, 290] width 191 height 24
drag, startPoint x: 1382, startPoint y: 284, endPoint x: 1392, endPoint y: 296, distance: 15.6
click at [1392, 296] on div "View definition seen via losadw1_low Oracle database service" at bounding box center [1425, 294] width 228 height 37
copy span "een via losadw1_low Oracle database service"
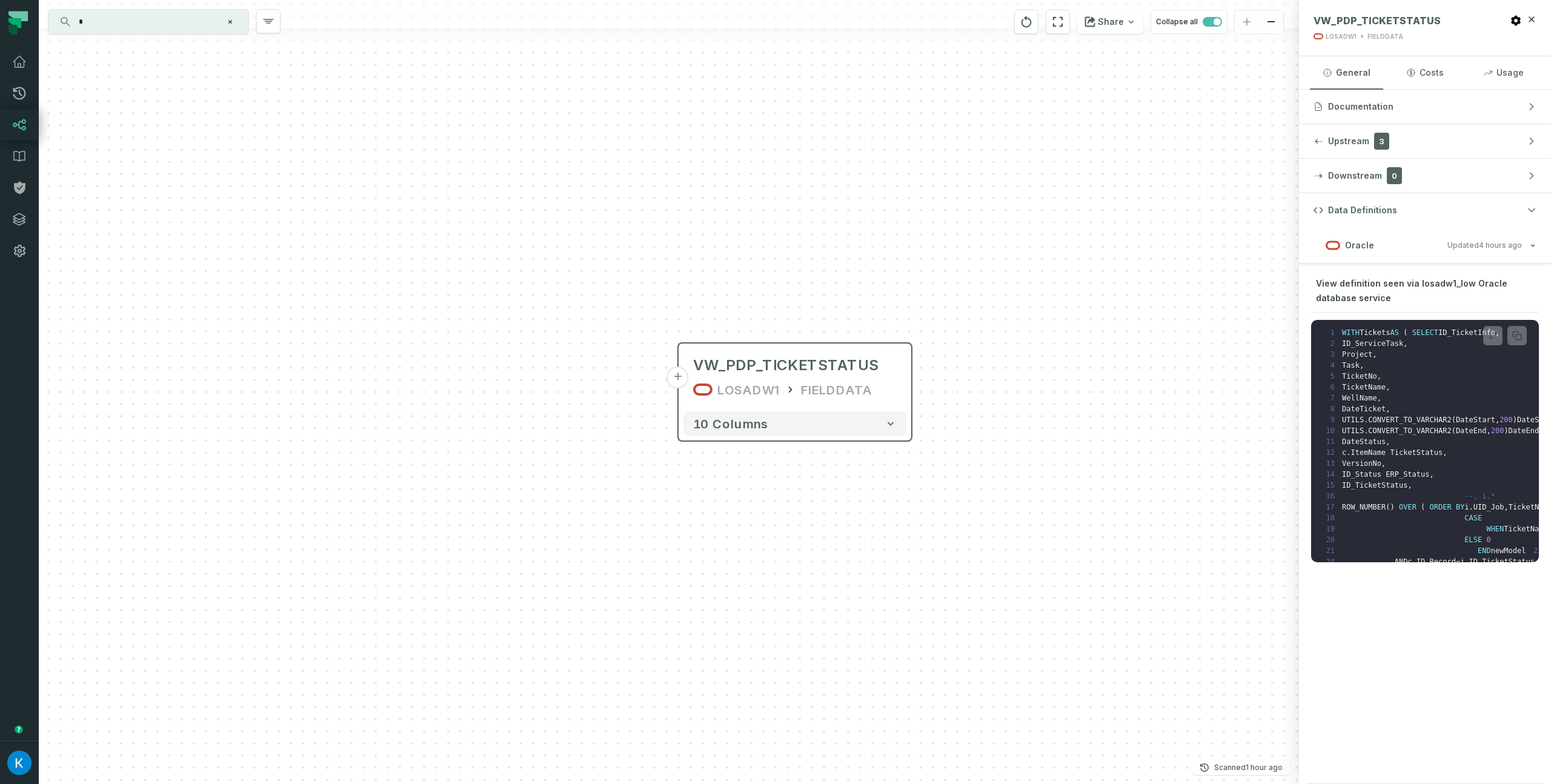
click at [1379, 286] on span "View definition seen via losadw1_low Oracle database service" at bounding box center [1412, 290] width 191 height 24
drag, startPoint x: 1380, startPoint y: 283, endPoint x: 1393, endPoint y: 306, distance: 26.4
click at [1393, 306] on div "View definition seen via losadw1_low Oracle database service" at bounding box center [1425, 294] width 228 height 37
copy span "seen via losadw1_low Oracle database service"
